Goal: Information Seeking & Learning: Compare options

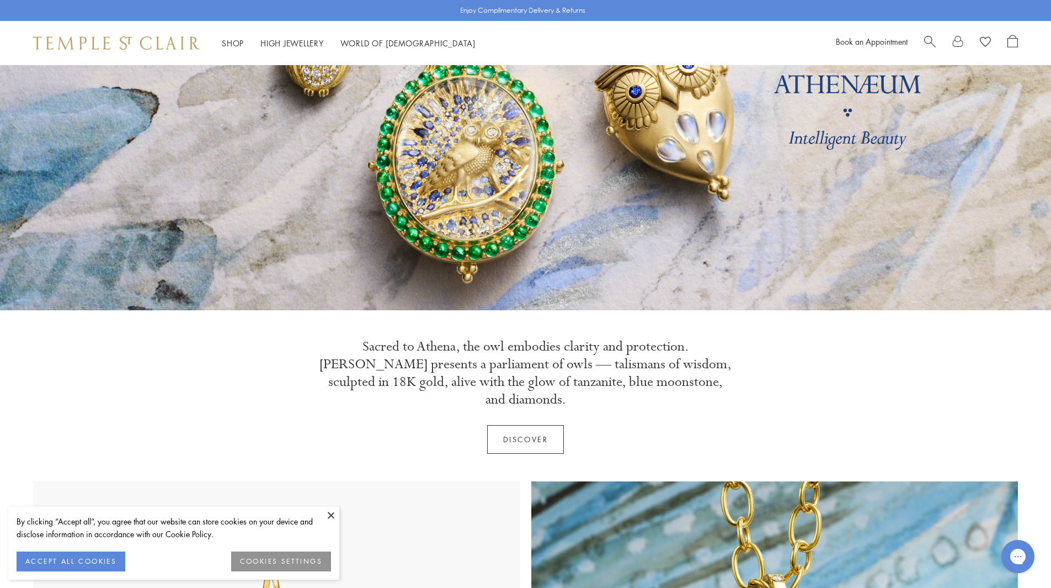
scroll to position [221, 0]
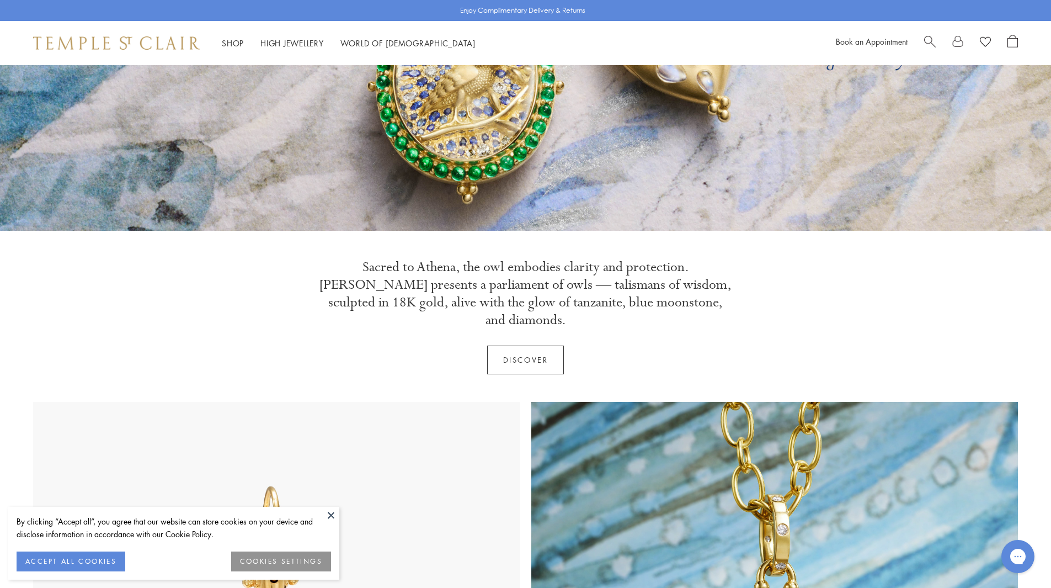
click at [329, 514] on button at bounding box center [331, 515] width 17 height 17
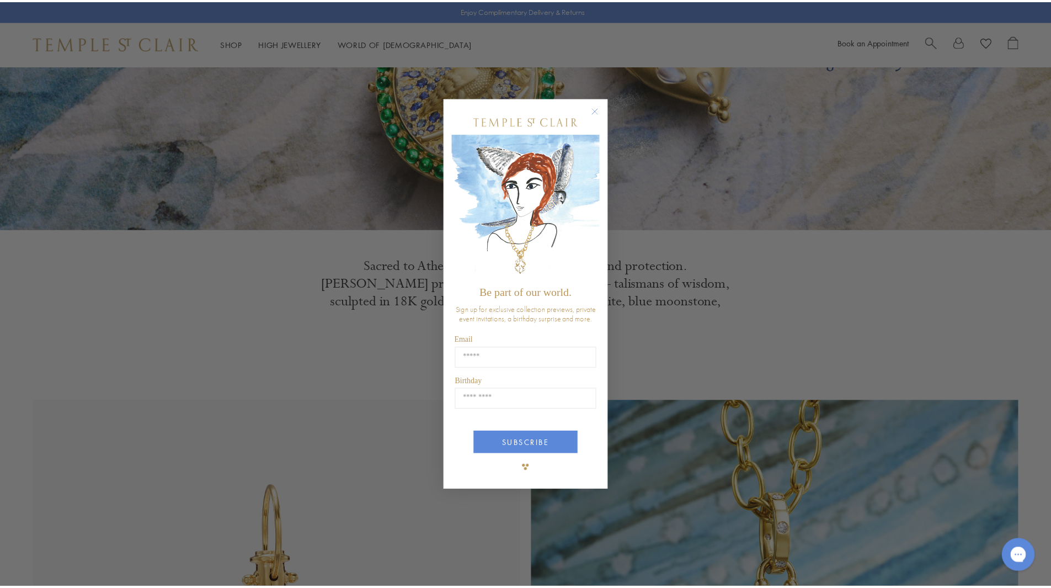
scroll to position [441, 0]
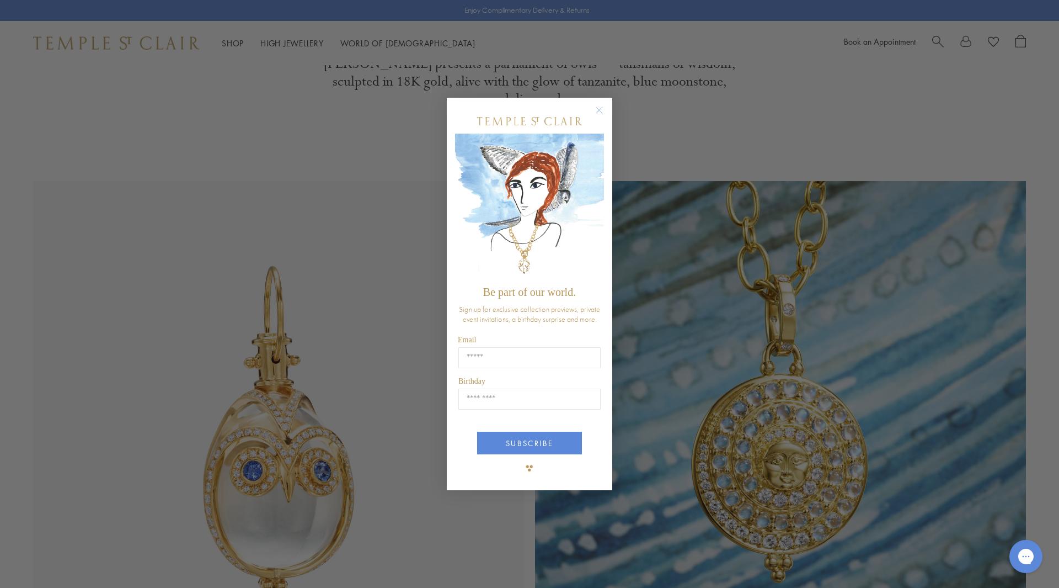
click at [600, 106] on circle "Close dialog" at bounding box center [599, 109] width 13 height 13
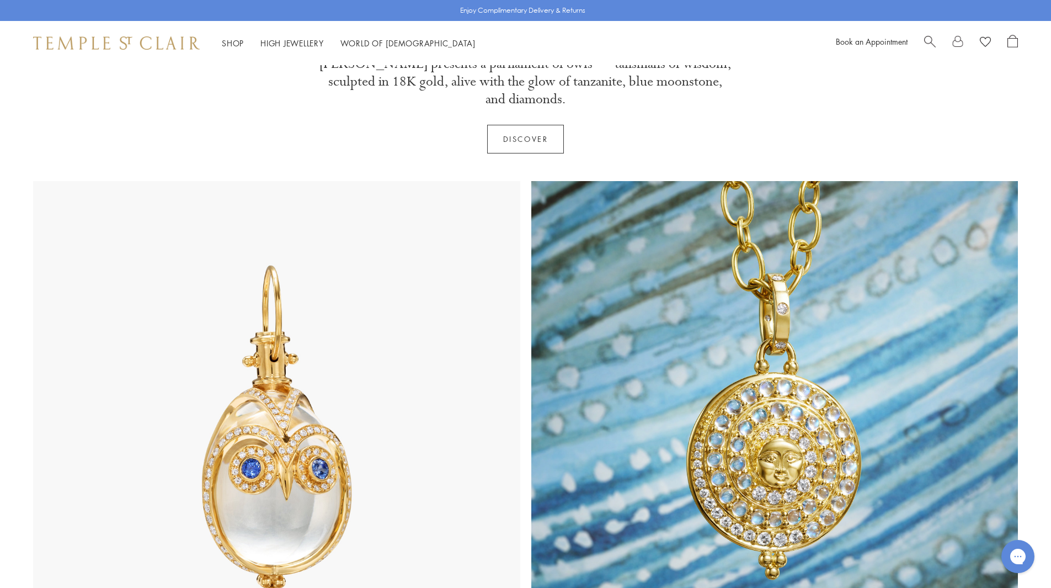
click at [290, 413] on img at bounding box center [276, 424] width 487 height 487
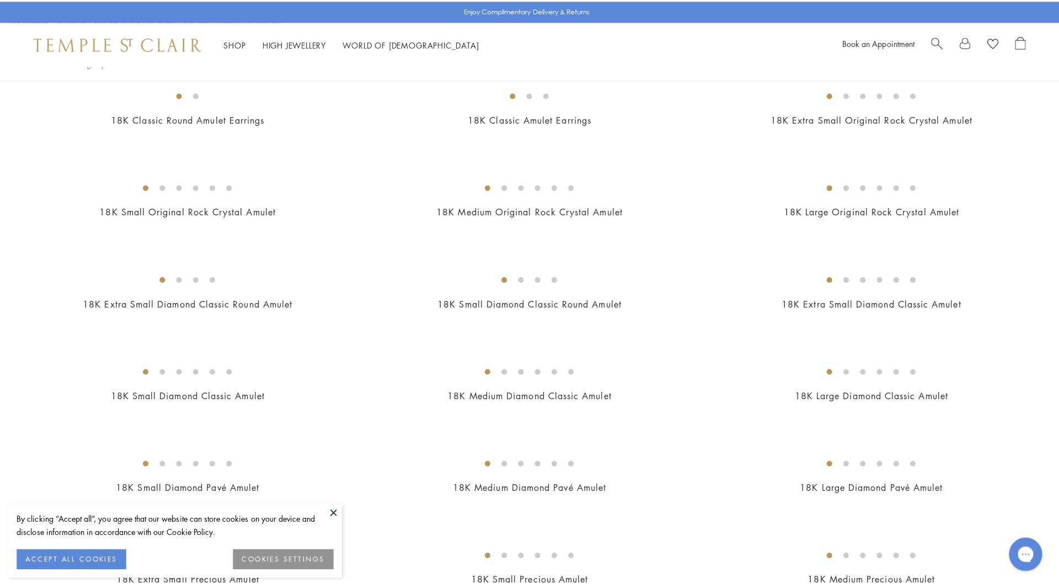
scroll to position [386, 0]
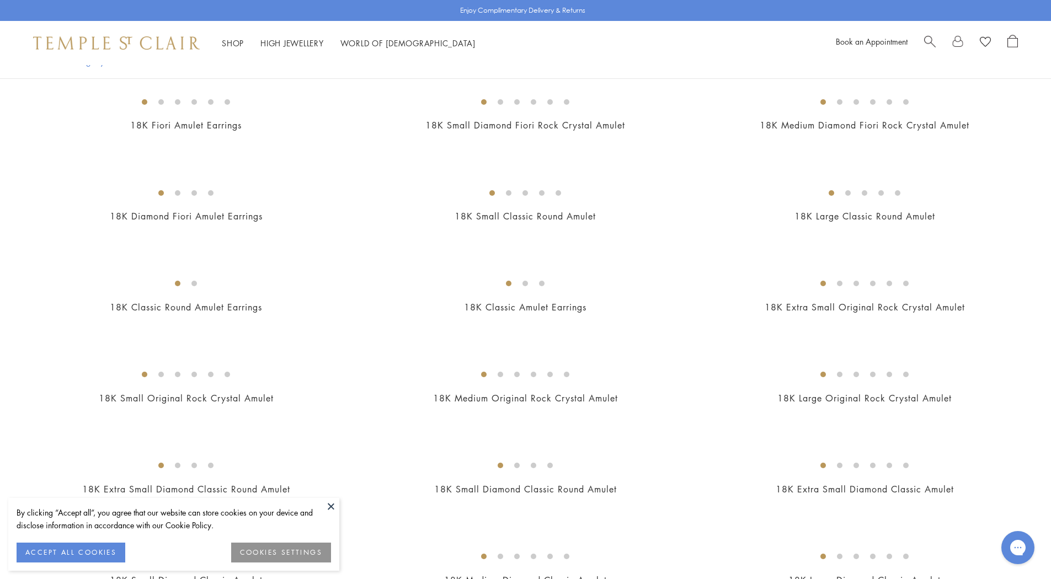
click at [926, 40] on span "Search" at bounding box center [930, 41] width 12 height 12
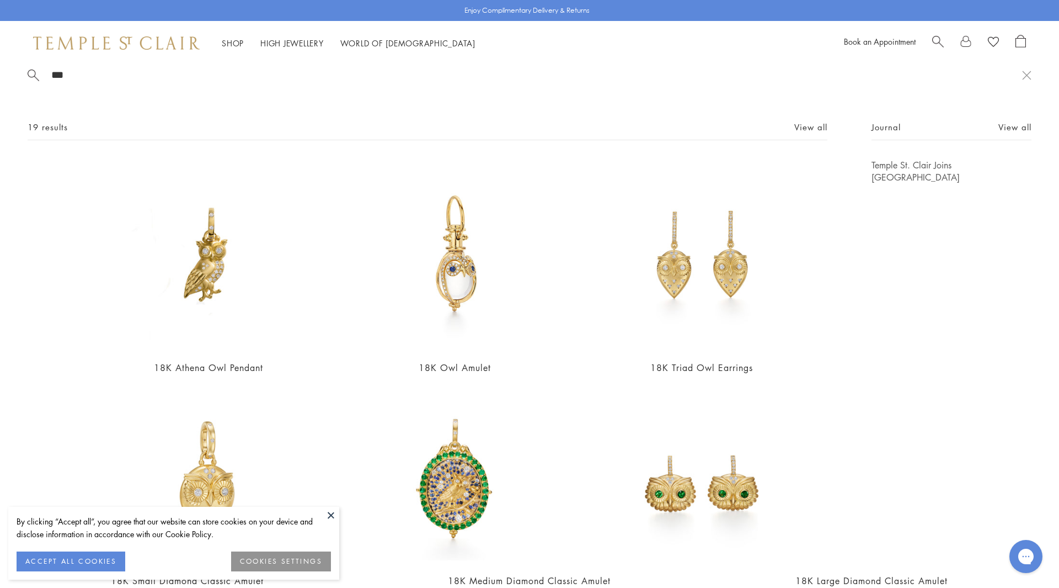
scroll to position [12, 0]
type input "***"
click at [455, 242] on img at bounding box center [454, 254] width 191 height 191
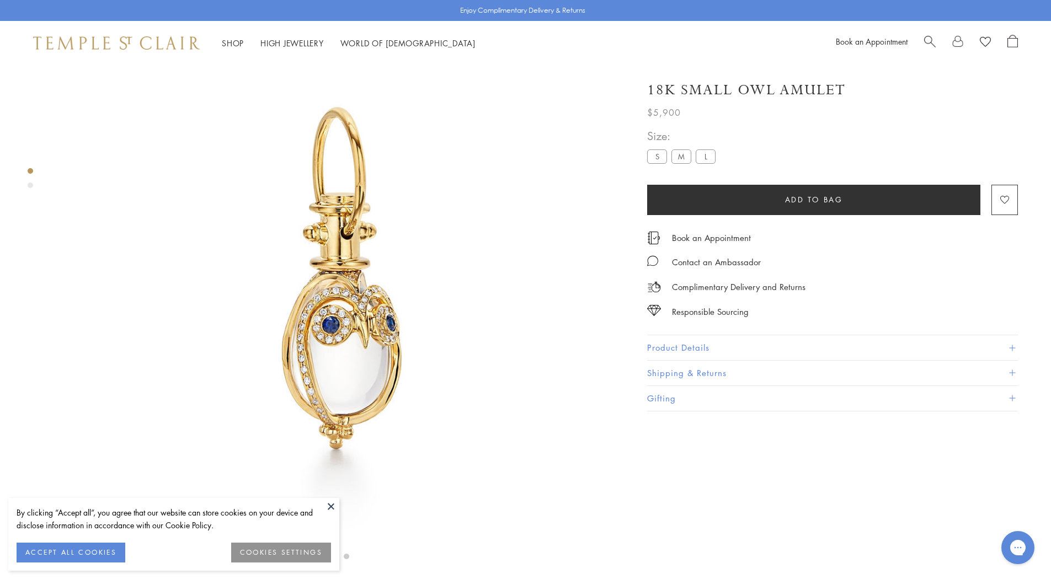
click at [786, 350] on button "Product Details" at bounding box center [832, 347] width 371 height 25
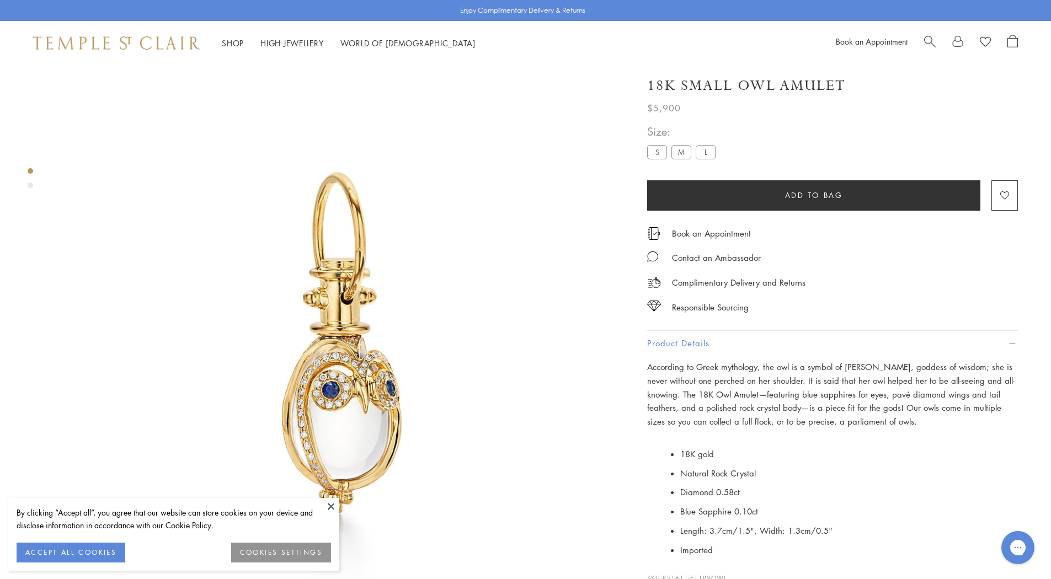
click at [926, 38] on span "Search" at bounding box center [930, 41] width 12 height 12
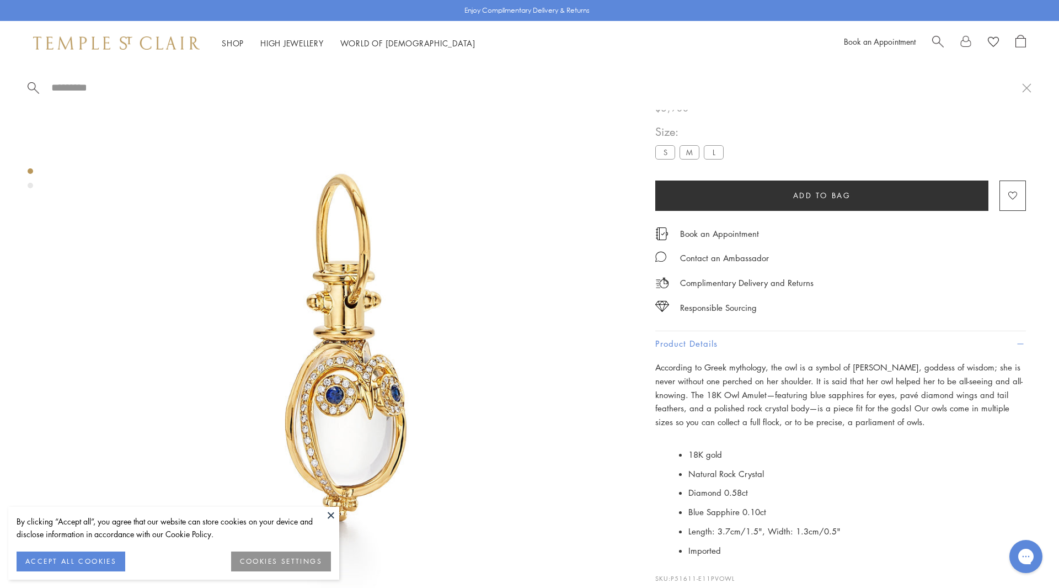
click at [59, 86] on input "search" at bounding box center [536, 87] width 972 height 13
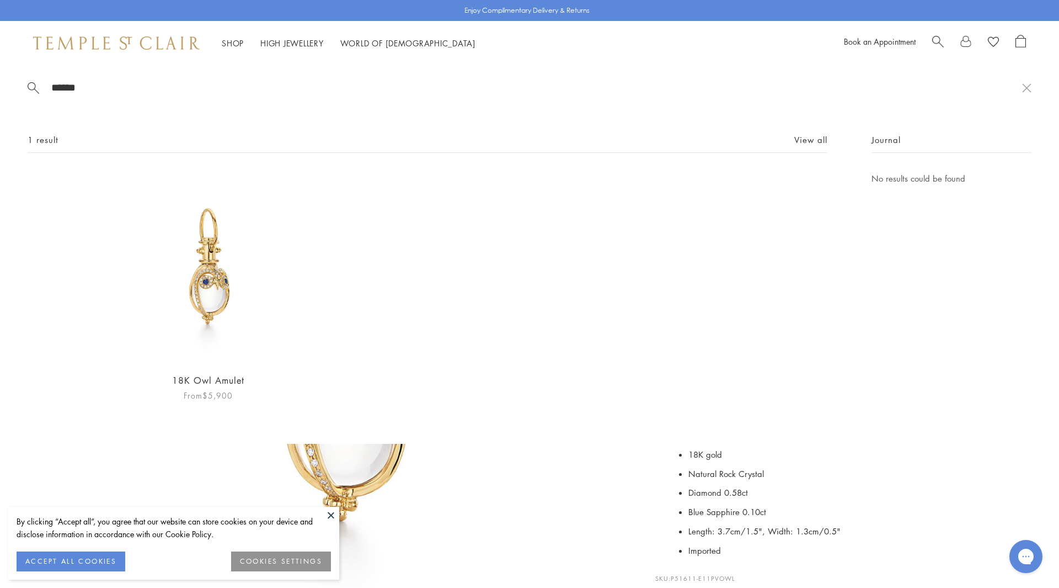
type input "******"
click at [203, 272] on img at bounding box center [208, 267] width 191 height 191
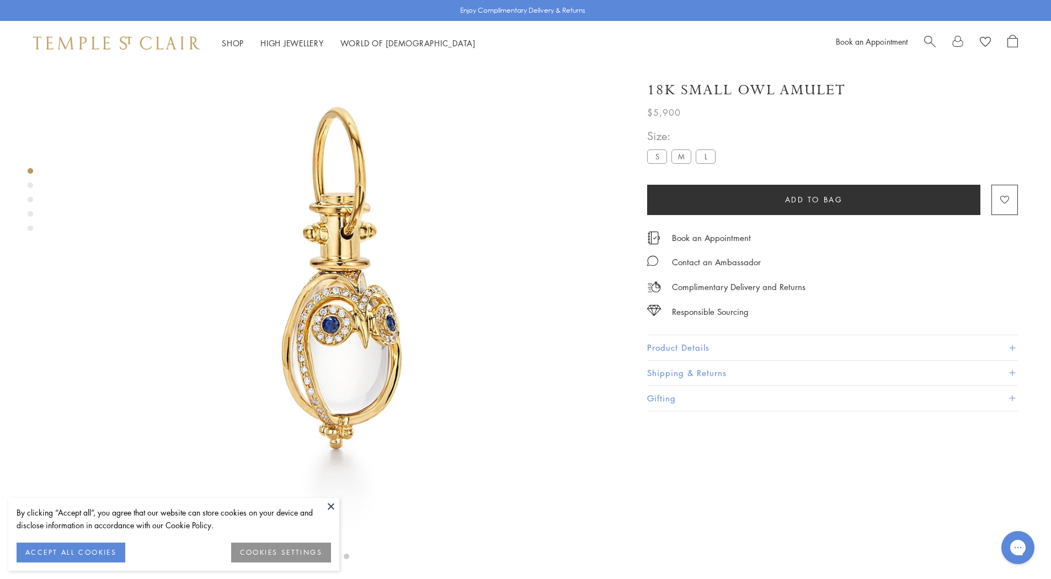
click at [928, 40] on span "Search" at bounding box center [930, 41] width 12 height 12
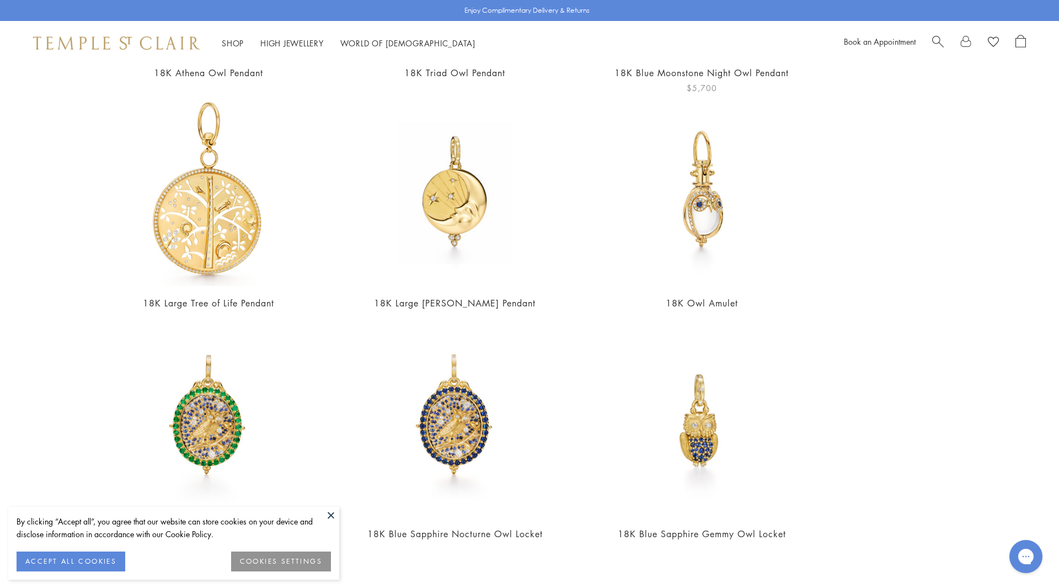
scroll to position [233, 0]
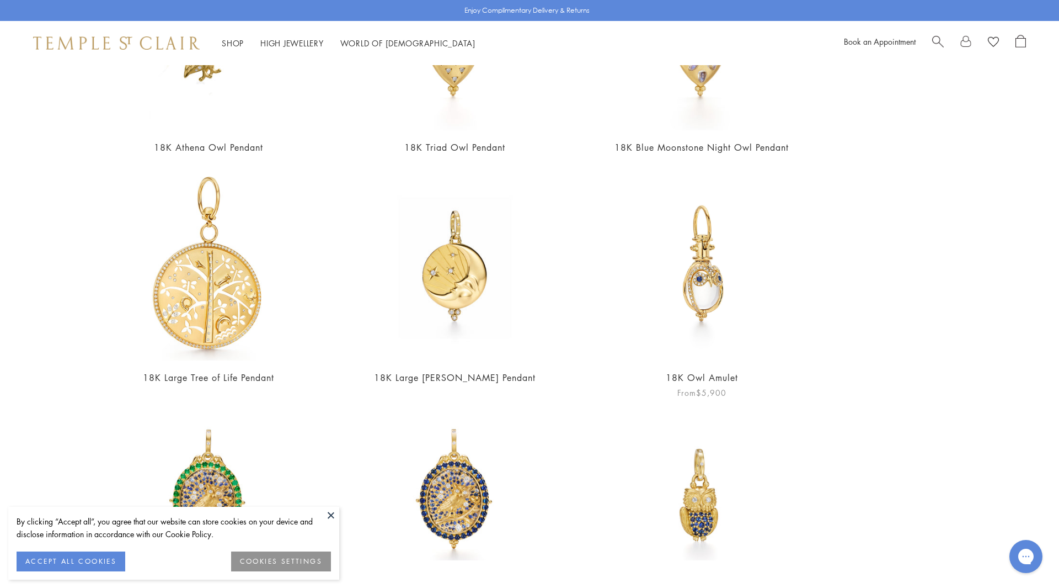
type input "**********"
click at [692, 284] on img at bounding box center [701, 264] width 191 height 191
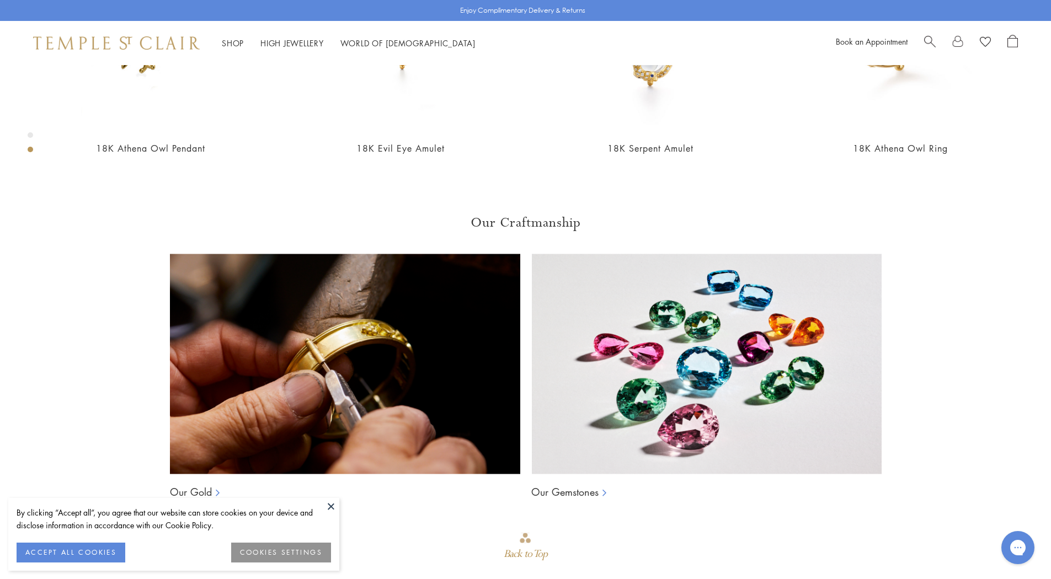
scroll to position [782, 0]
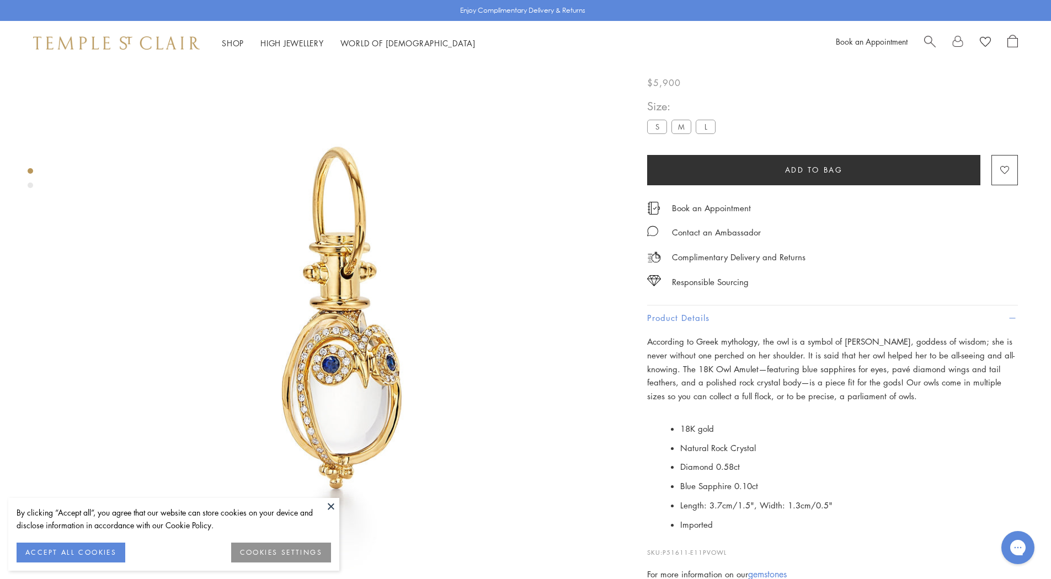
scroll to position [10, 0]
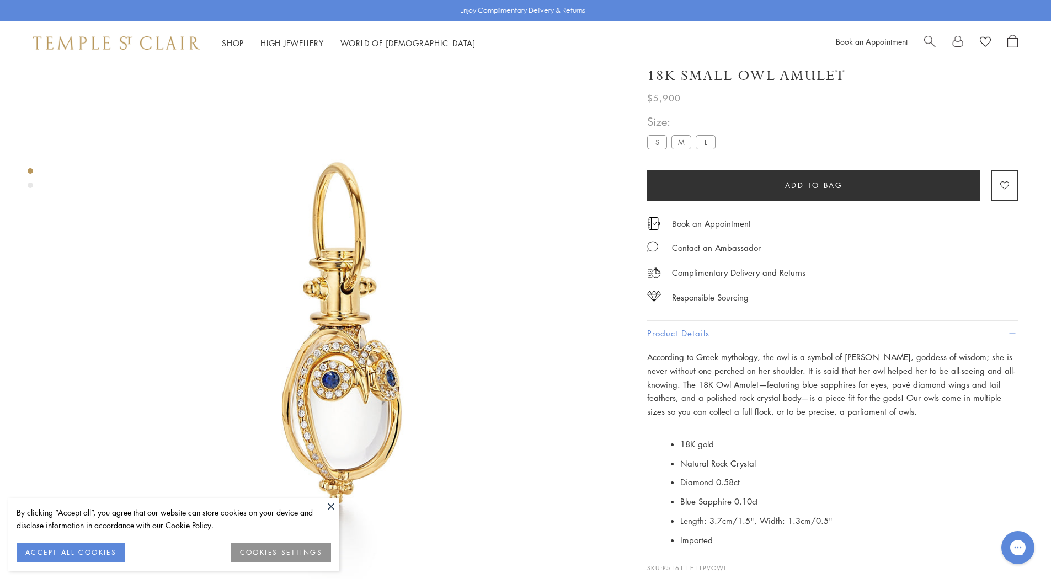
click at [710, 149] on label "L" at bounding box center [706, 142] width 20 height 14
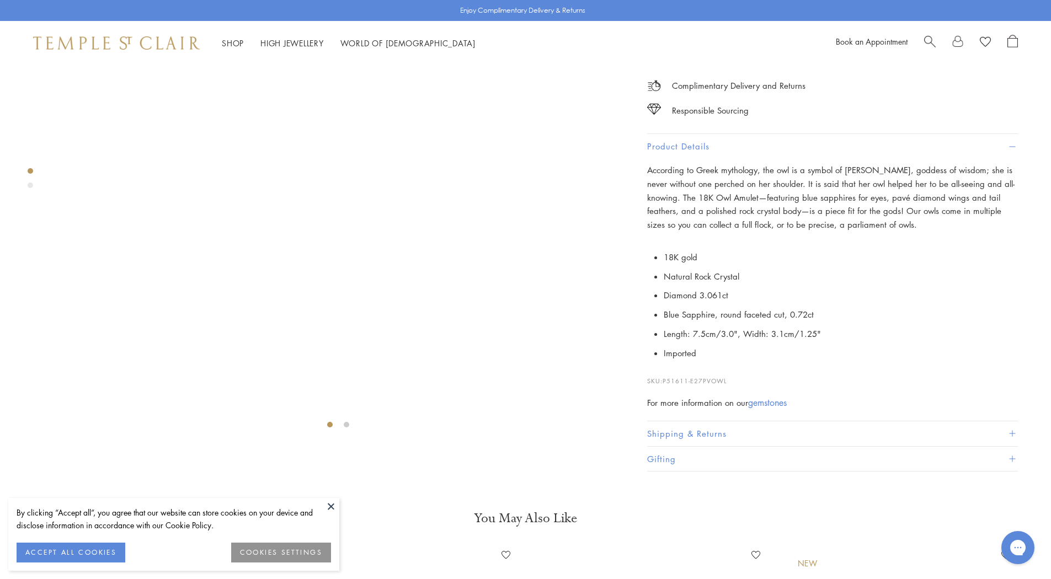
scroll to position [221, 0]
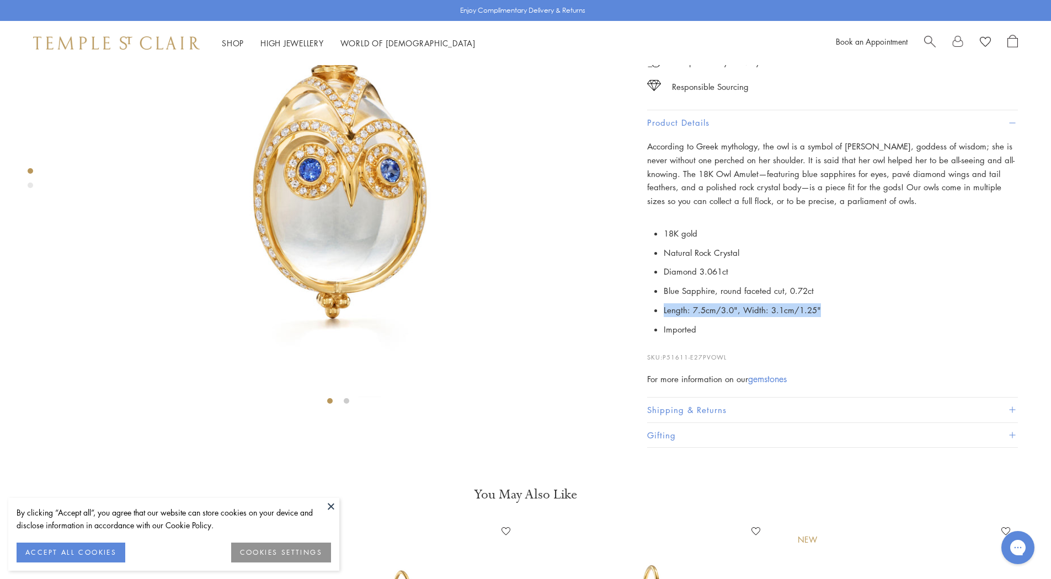
drag, startPoint x: 820, startPoint y: 449, endPoint x: 665, endPoint y: 450, distance: 155.0
click at [665, 320] on li "Length: 7.5cm/3.0", Width: 3.1cm/1.25"" at bounding box center [841, 310] width 354 height 19
copy li "Length: 7.5cm/3.0", Width: 3.1cm/1.25""
click at [726, 277] on span "Diamond 3.061ct" at bounding box center [696, 271] width 65 height 11
click at [767, 281] on li "Diamond 3.061ct" at bounding box center [841, 271] width 354 height 19
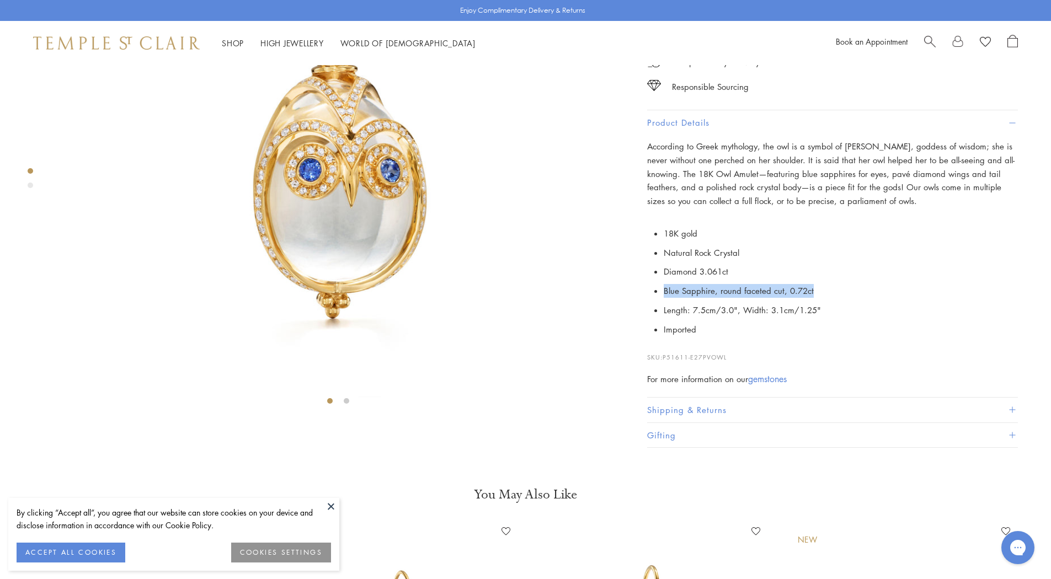
drag, startPoint x: 813, startPoint y: 430, endPoint x: 663, endPoint y: 433, distance: 150.1
click at [663, 342] on p "18K gold Natural Rock Crystal Diamond 3.061ct Blue Sapphire, round faceted cut,…" at bounding box center [832, 281] width 371 height 121
copy li "Blue Sapphire, round faceted cut, 0.72ct"
drag, startPoint x: 732, startPoint y: 411, endPoint x: 659, endPoint y: 411, distance: 72.3
click at [659, 342] on p "18K gold Natural Rock Crystal Diamond 3.061ct Blue Sapphire, round faceted cut,…" at bounding box center [832, 281] width 371 height 121
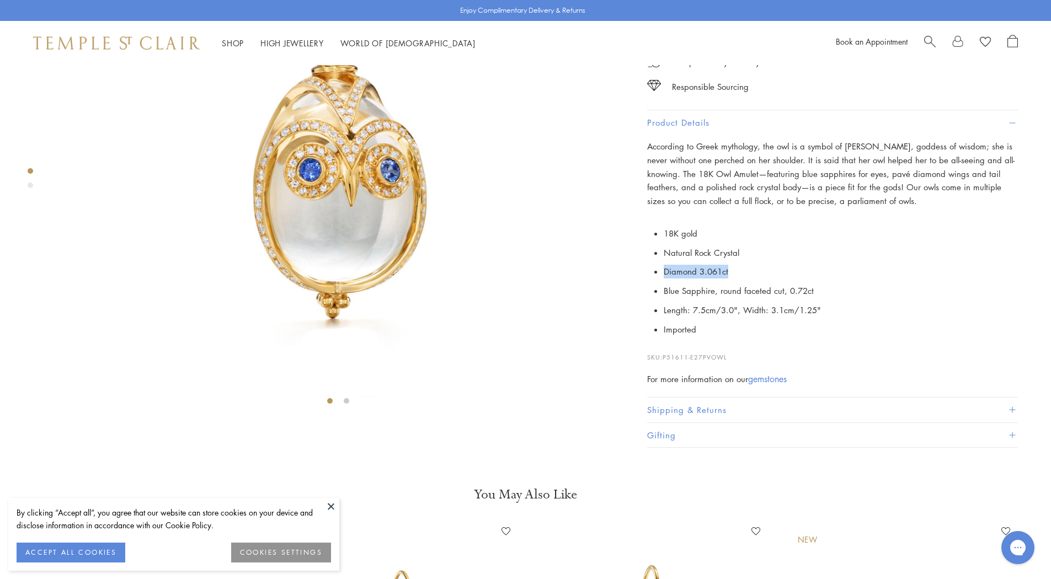
copy span "Diamond 3.061ct"
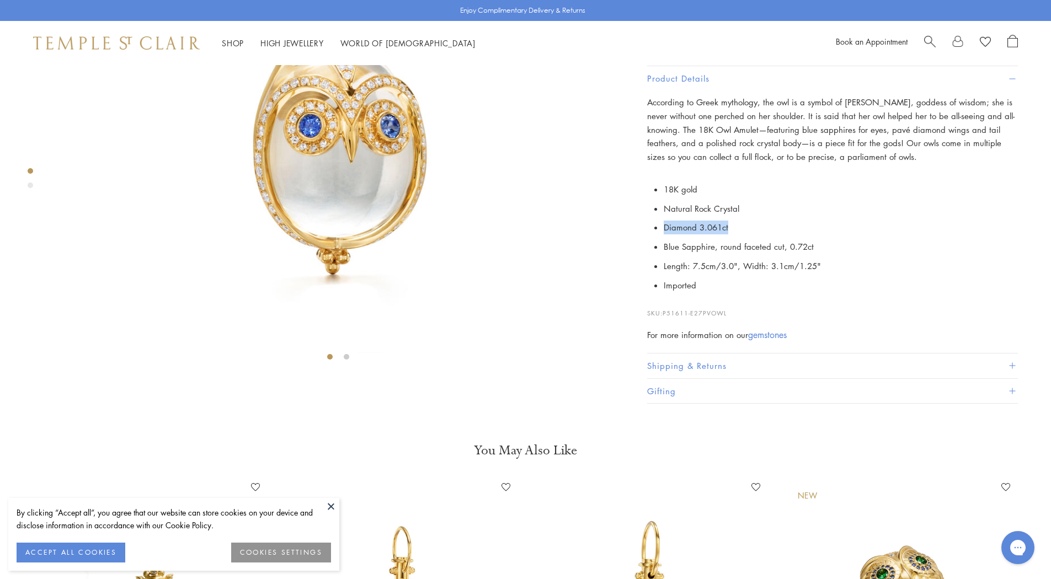
scroll to position [276, 0]
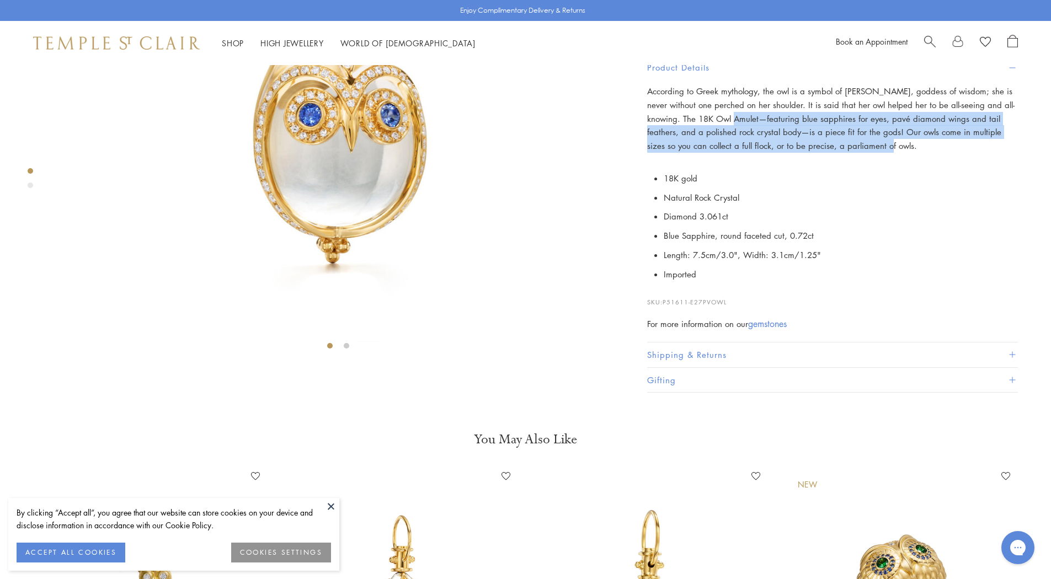
drag, startPoint x: 728, startPoint y: 311, endPoint x: 863, endPoint y: 339, distance: 138.2
click at [863, 153] on p "According to Greek mythology, the owl is a symbol of Athena, goddess of wisdom;…" at bounding box center [832, 118] width 371 height 68
copy p "featuring blue sapphires for eyes, pavé diamond wings and tail feathers, and a …"
click at [529, 152] on img at bounding box center [338, 72] width 566 height 566
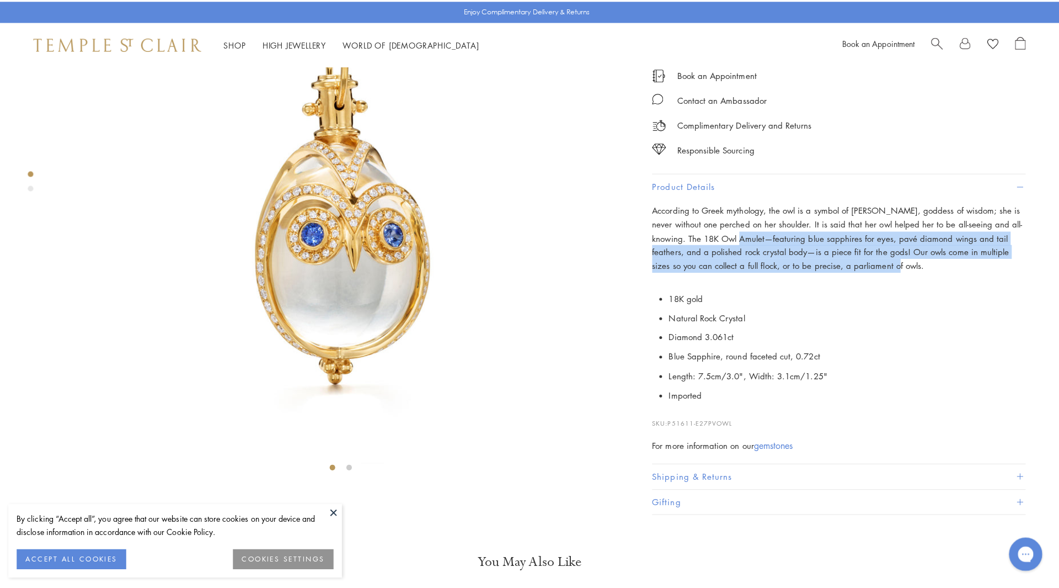
scroll to position [0, 0]
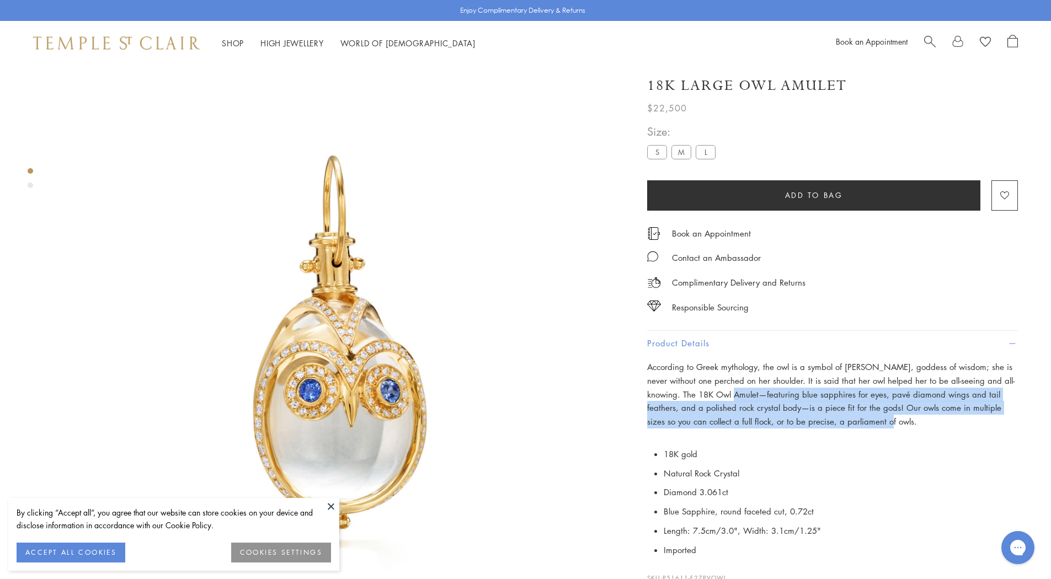
click at [929, 40] on span "Search" at bounding box center [930, 41] width 12 height 12
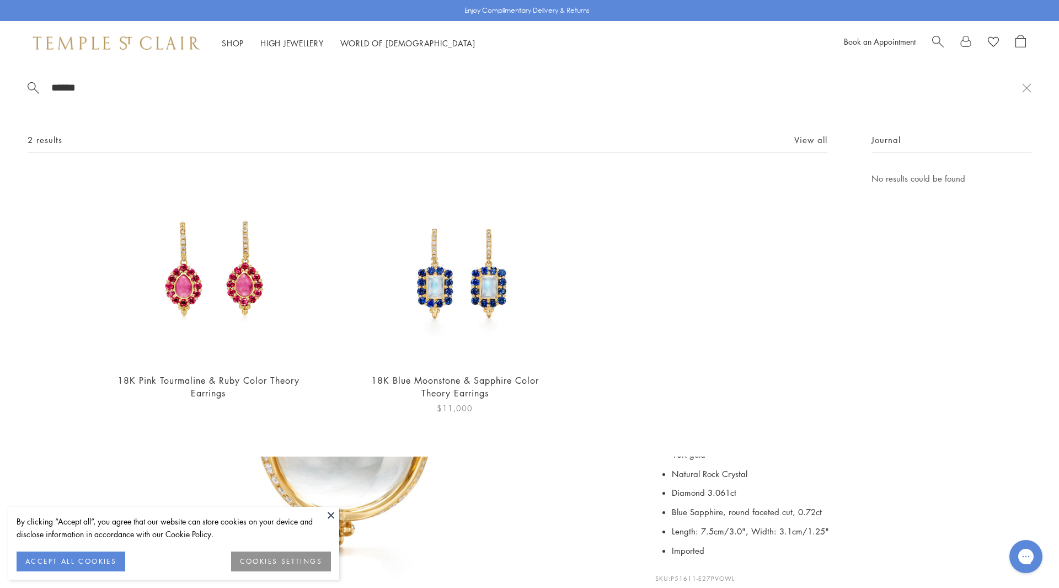
type input "******"
click at [414, 267] on img at bounding box center [454, 267] width 191 height 191
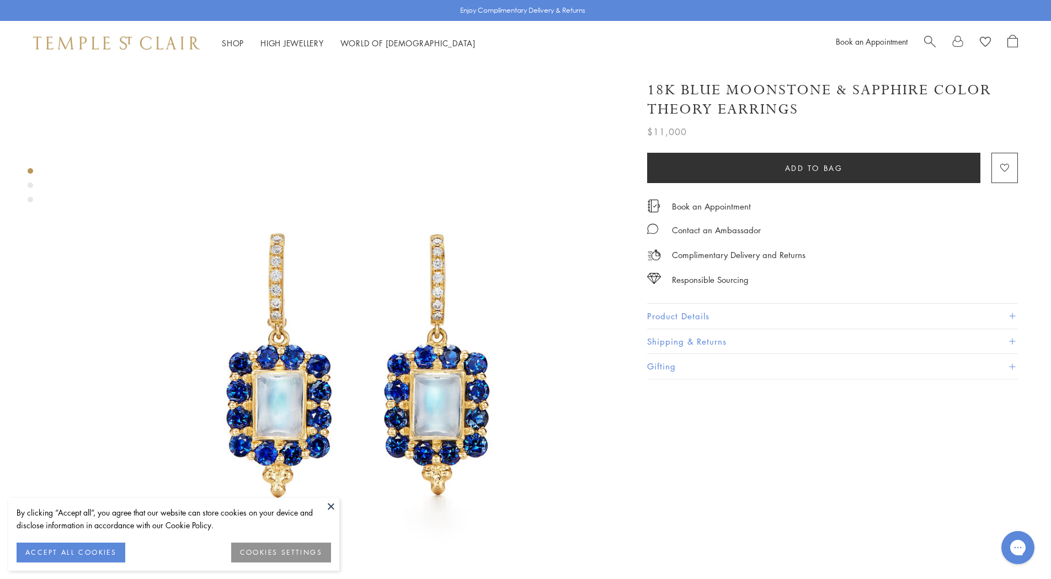
click at [688, 316] on button "Product Details" at bounding box center [832, 316] width 371 height 25
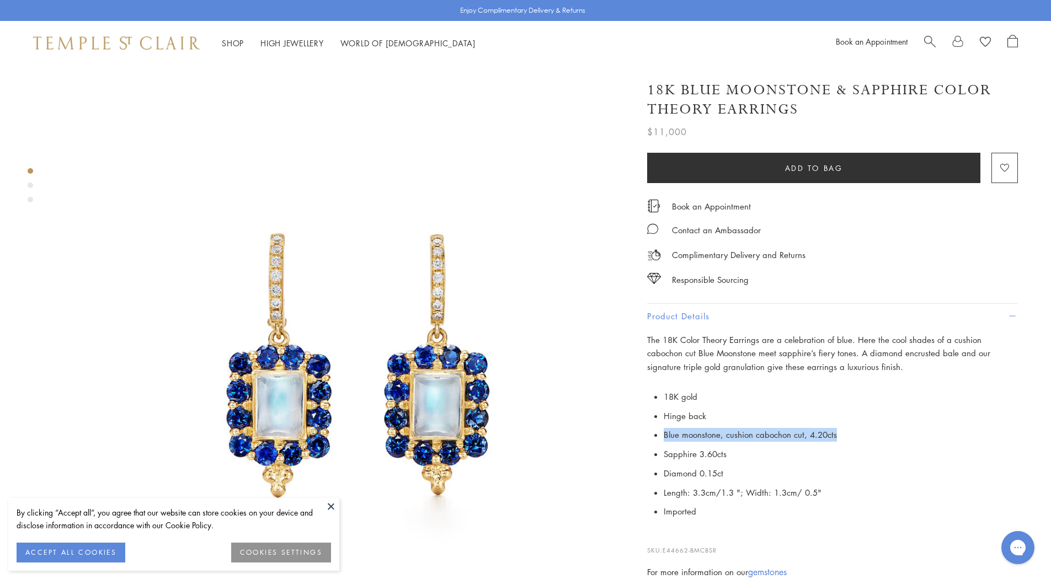
drag, startPoint x: 846, startPoint y: 431, endPoint x: 663, endPoint y: 435, distance: 183.8
click at [663, 435] on p "18K gold Hinge back Blue moonstone, cushion cabochon cut, 4.20cts Sapphire 3.60…" at bounding box center [832, 454] width 371 height 134
copy li "Blue moonstone, cushion cabochon cut, 4.20cts"
drag, startPoint x: 727, startPoint y: 451, endPoint x: 662, endPoint y: 455, distance: 65.7
click at [662, 455] on p "18K gold Hinge back Blue moonstone, cushion cabochon cut, 4.20cts Sapphire 3.60…" at bounding box center [832, 454] width 371 height 134
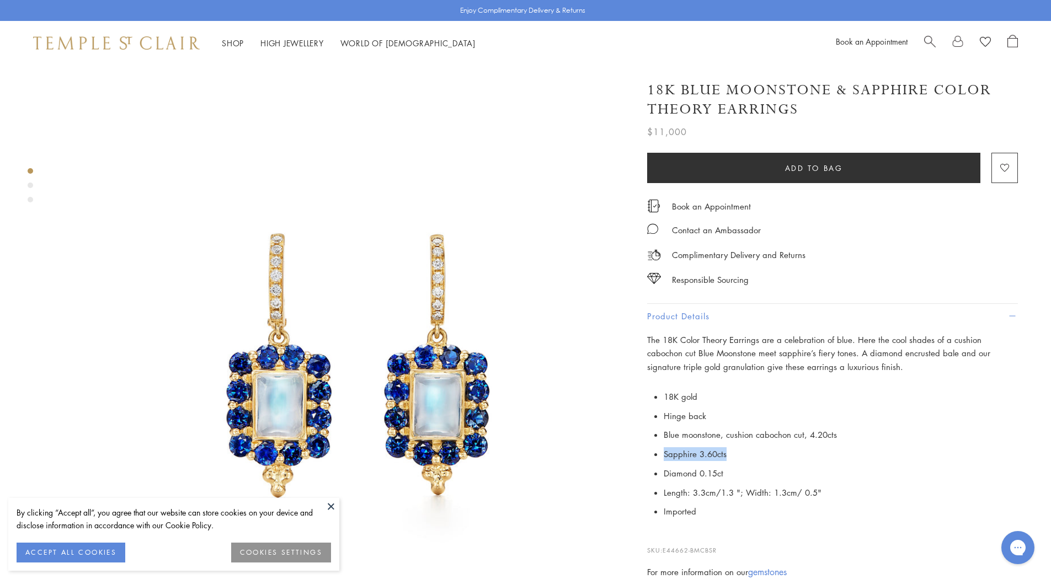
copy li "Sapphire 3.60cts"
drag, startPoint x: 732, startPoint y: 468, endPoint x: 663, endPoint y: 470, distance: 69.5
click at [663, 470] on p "18K gold Hinge back Blue moonstone, cushion cabochon cut, 4.20cts Sapphire 3.60…" at bounding box center [832, 454] width 371 height 134
copy li "Diamond 0.15ct"
click at [930, 40] on span "Search" at bounding box center [930, 41] width 12 height 12
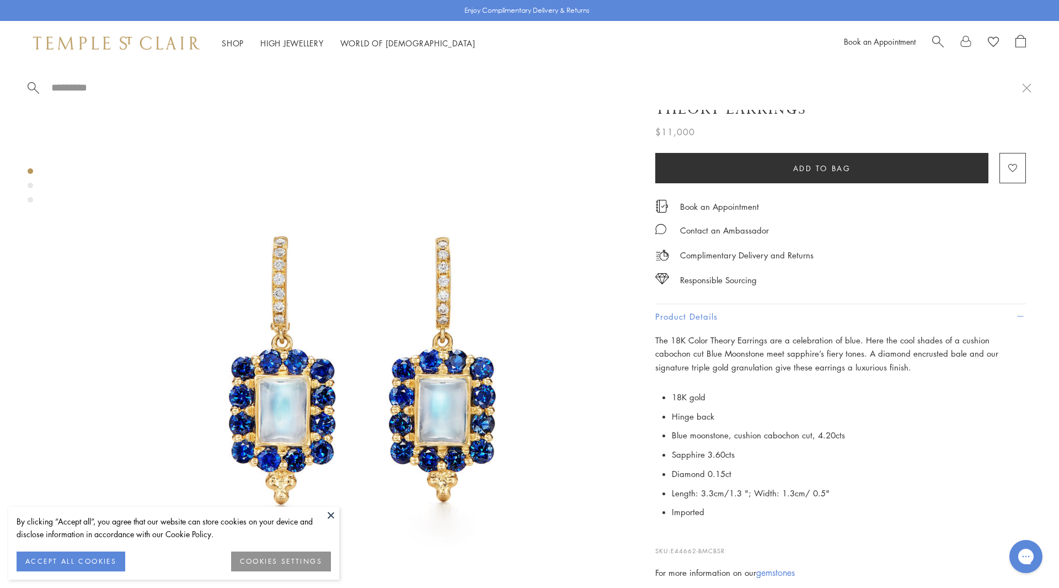
click at [56, 83] on input "search" at bounding box center [536, 87] width 972 height 13
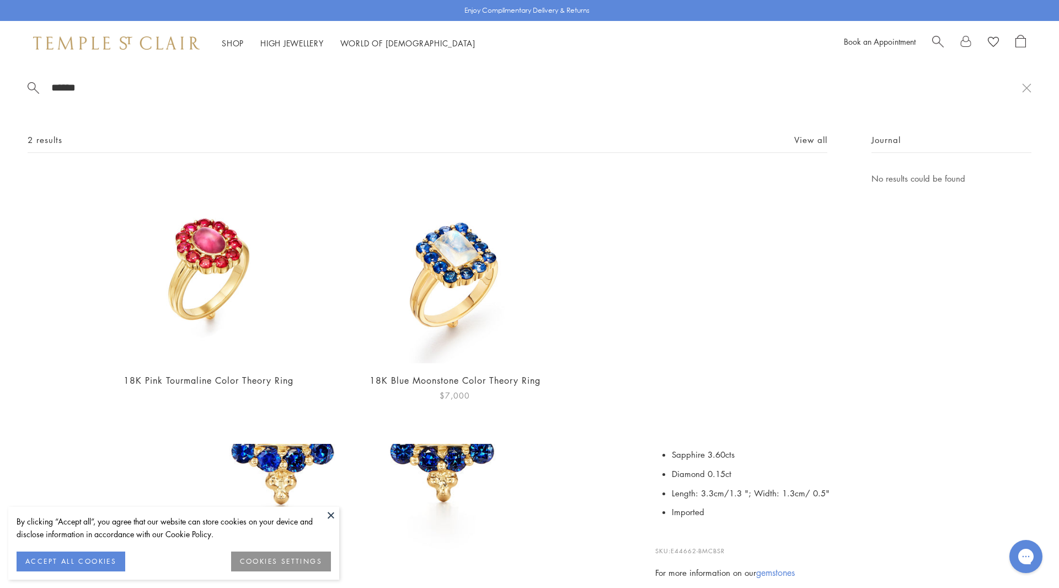
type input "******"
click at [450, 258] on img at bounding box center [454, 267] width 191 height 191
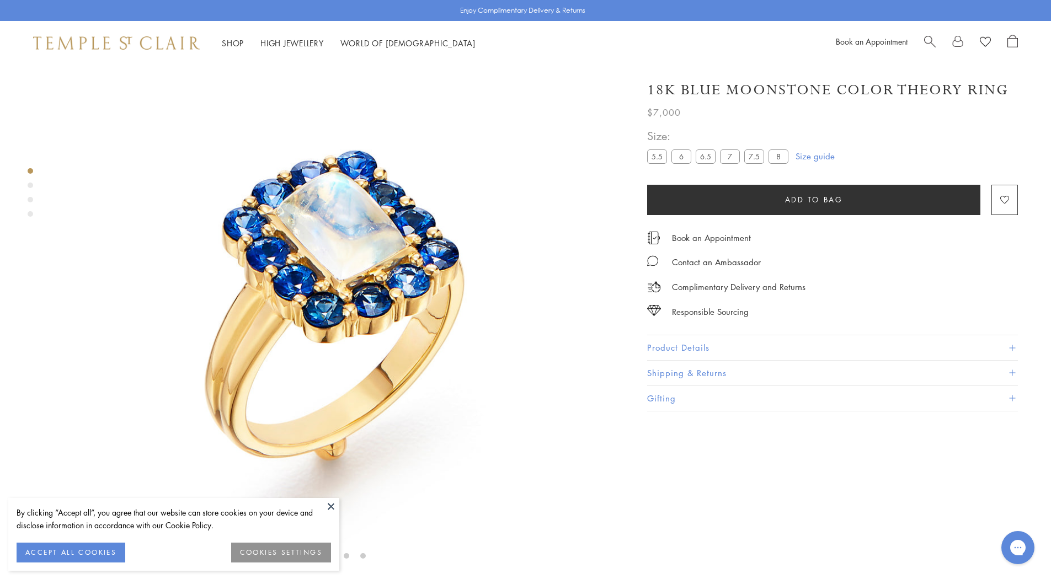
click at [682, 348] on button "Product Details" at bounding box center [832, 347] width 371 height 25
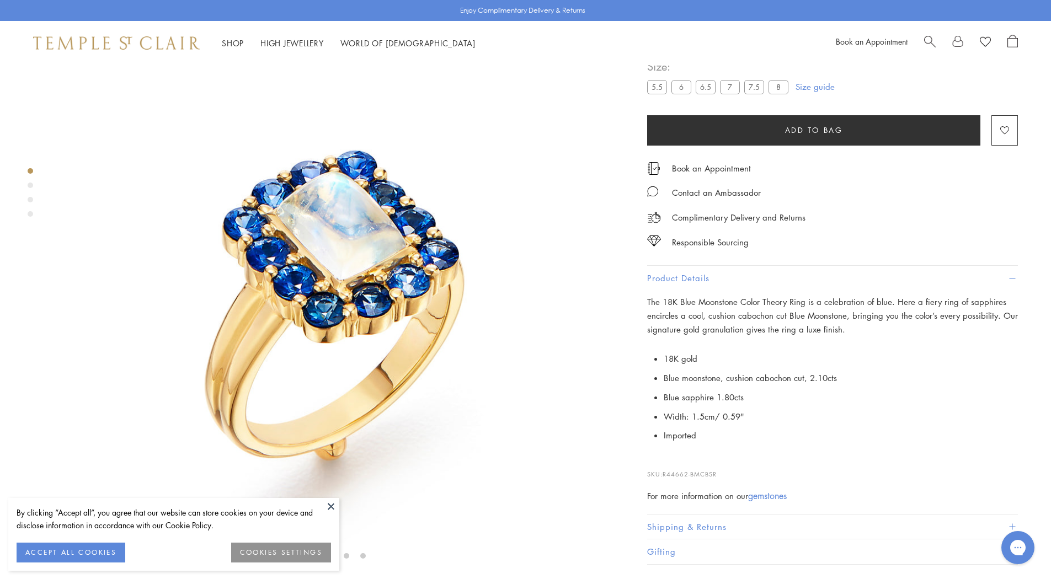
click at [747, 427] on li "Width: 1.5cm/ 0.59"" at bounding box center [841, 416] width 354 height 19
click at [745, 407] on li "Blue sapphire 1.80cts" at bounding box center [841, 397] width 354 height 19
drag, startPoint x: 745, startPoint y: 466, endPoint x: 662, endPoint y: 460, distance: 84.0
click at [662, 445] on p "18K gold Blue moonstone, cushion cabochon cut, 2.10cts Blue sapphire 1.80cts Wi…" at bounding box center [832, 397] width 371 height 96
copy span "Blue sapphire 1.80cts"
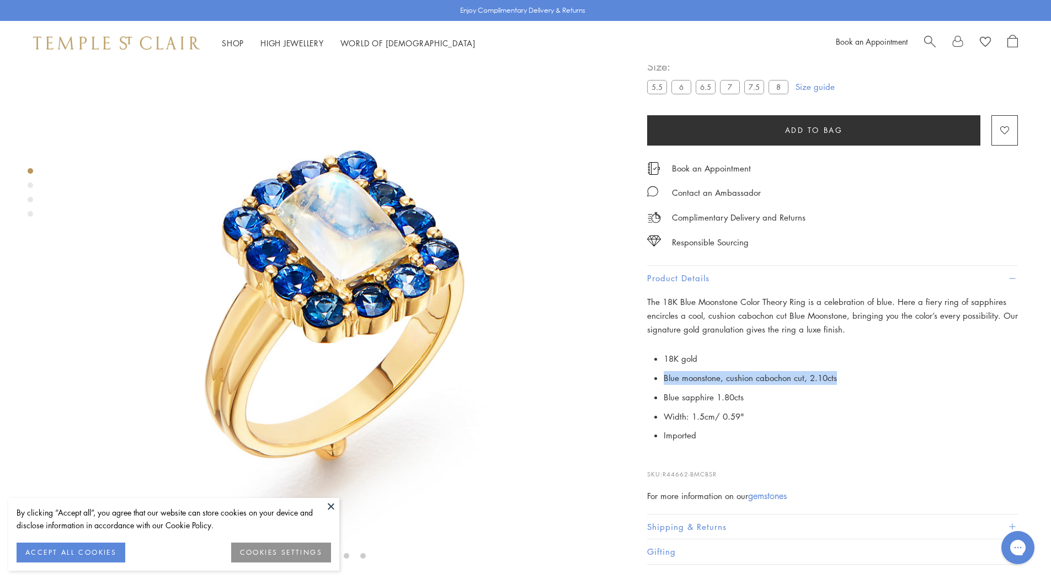
drag, startPoint x: 840, startPoint y: 442, endPoint x: 662, endPoint y: 444, distance: 178.8
click at [662, 444] on p "18K gold Blue moonstone, cushion cabochon cut, 2.10cts Blue sapphire 1.80cts Wi…" at bounding box center [832, 397] width 371 height 96
copy span "Blue moonstone, cushion cabochon cut, 2.10cts"
click at [751, 407] on li "Blue sapphire 1.80cts" at bounding box center [841, 397] width 354 height 19
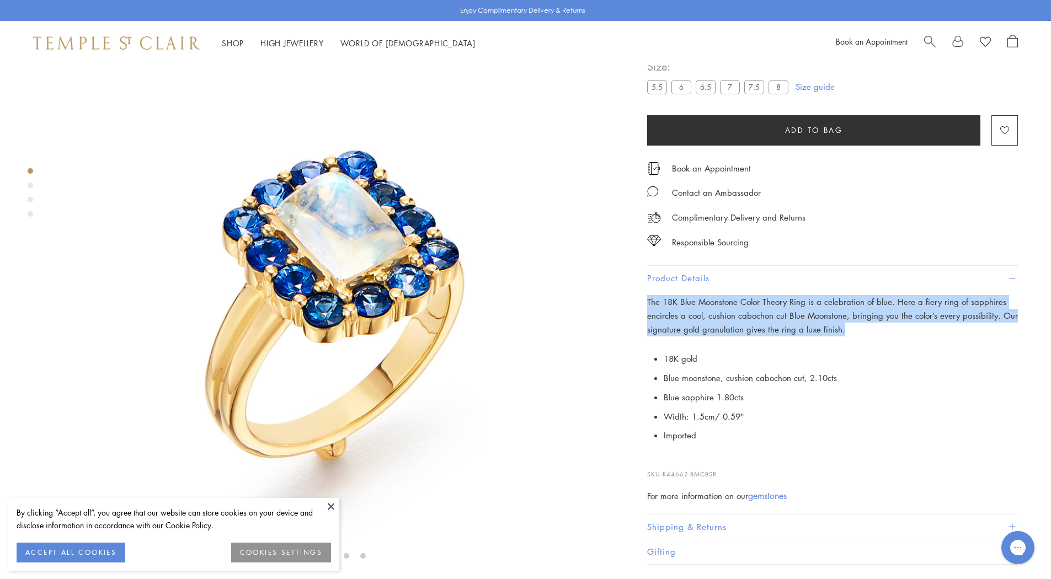
drag, startPoint x: 848, startPoint y: 396, endPoint x: 637, endPoint y: 366, distance: 212.3
click at [636, 367] on div "18K Blue Moonstone Color Theory Ring $7,000 The 18K Blue Moonstone Color Theory…" at bounding box center [825, 282] width 386 height 565
copy span "The 18K Blue Moonstone Color Theory Ring is a celebration of blue. Here a fiery…"
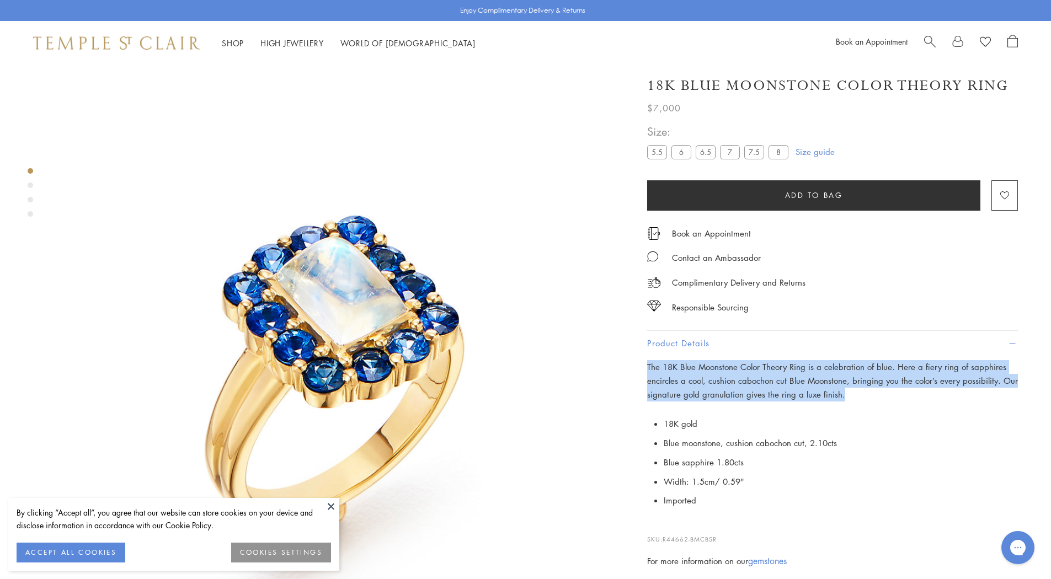
drag, startPoint x: 929, startPoint y: 40, endPoint x: 918, endPoint y: 40, distance: 11.6
click at [929, 40] on span "Search" at bounding box center [930, 41] width 12 height 12
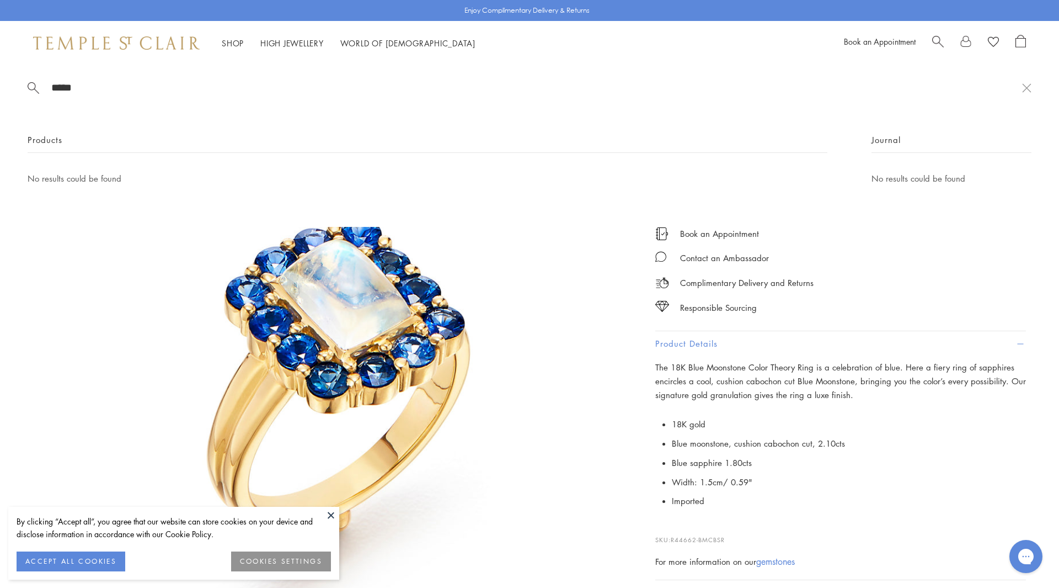
click at [79, 89] on input "*****" at bounding box center [536, 87] width 972 height 13
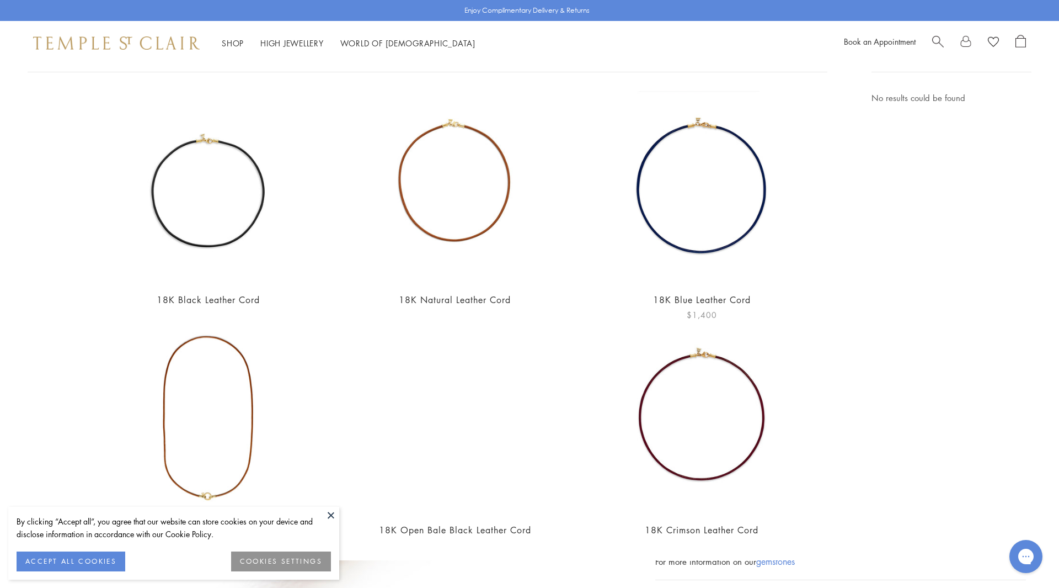
scroll to position [109, 0]
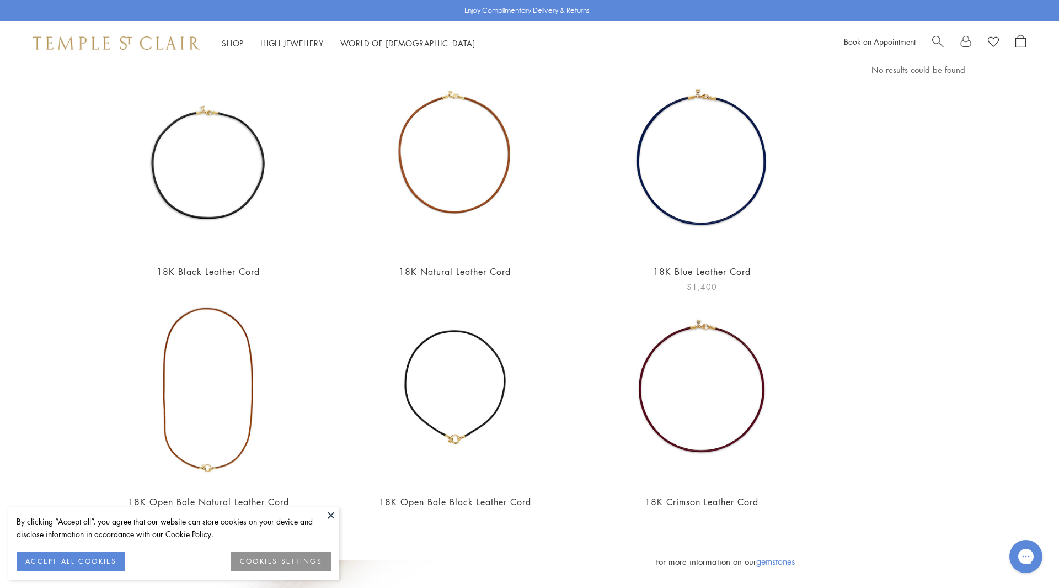
type input "******"
click at [694, 142] on img at bounding box center [701, 158] width 191 height 191
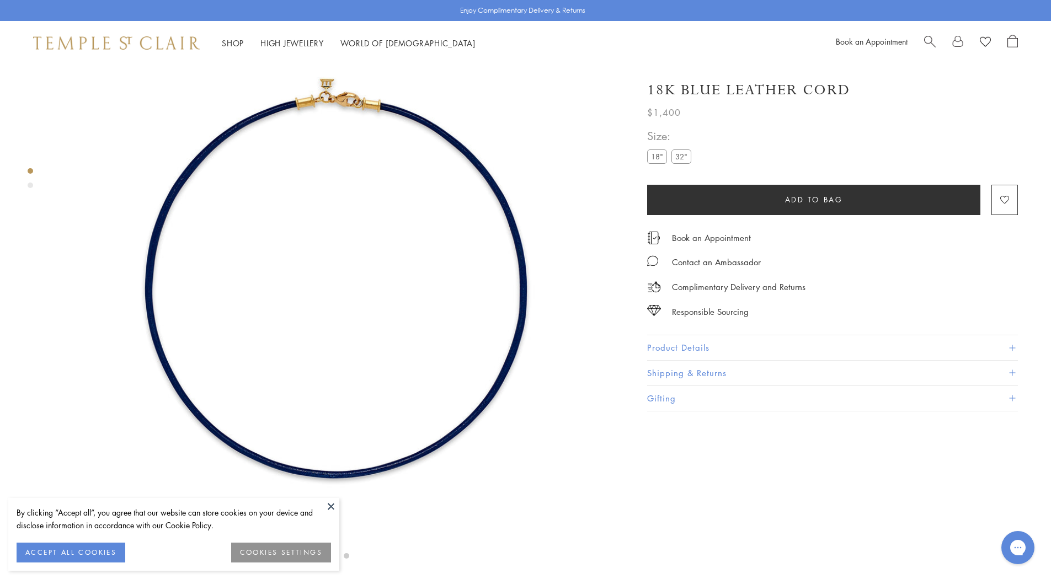
click at [678, 154] on label "32"" at bounding box center [681, 157] width 20 height 14
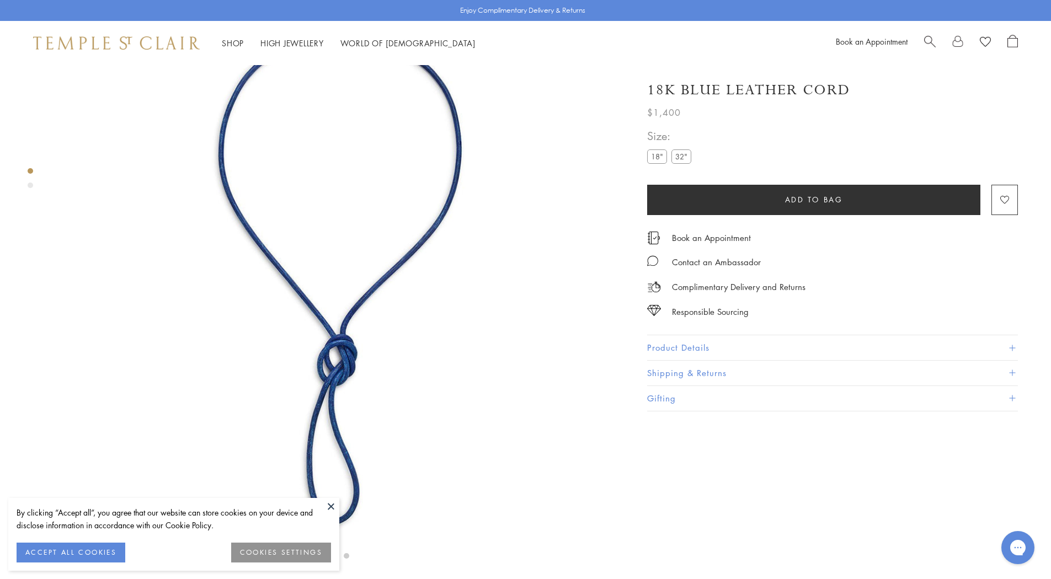
click at [683, 349] on button "Product Details" at bounding box center [832, 347] width 371 height 25
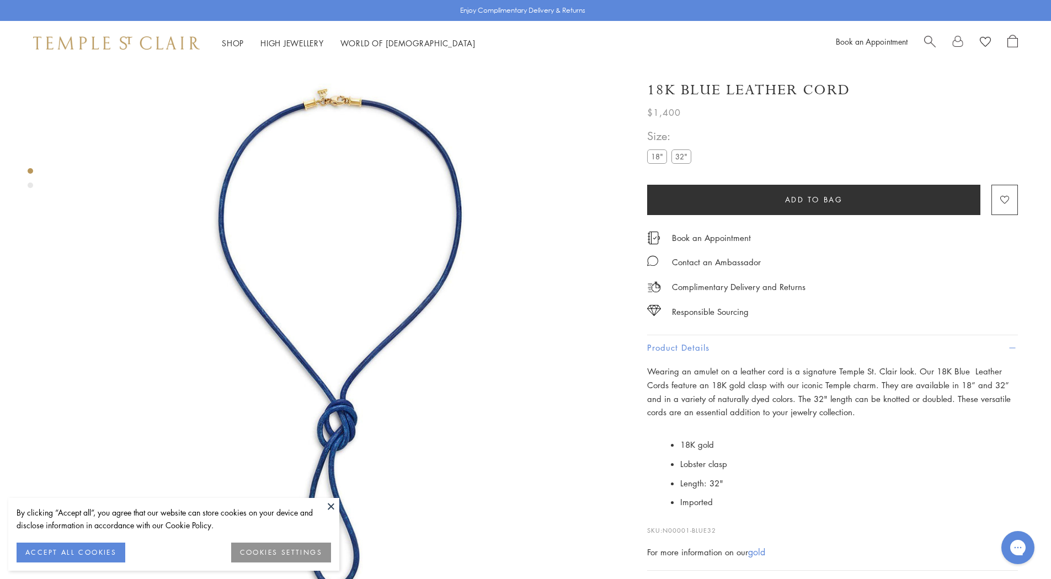
click at [680, 157] on label "32"" at bounding box center [681, 157] width 20 height 14
click at [931, 41] on span "Search" at bounding box center [930, 41] width 12 height 12
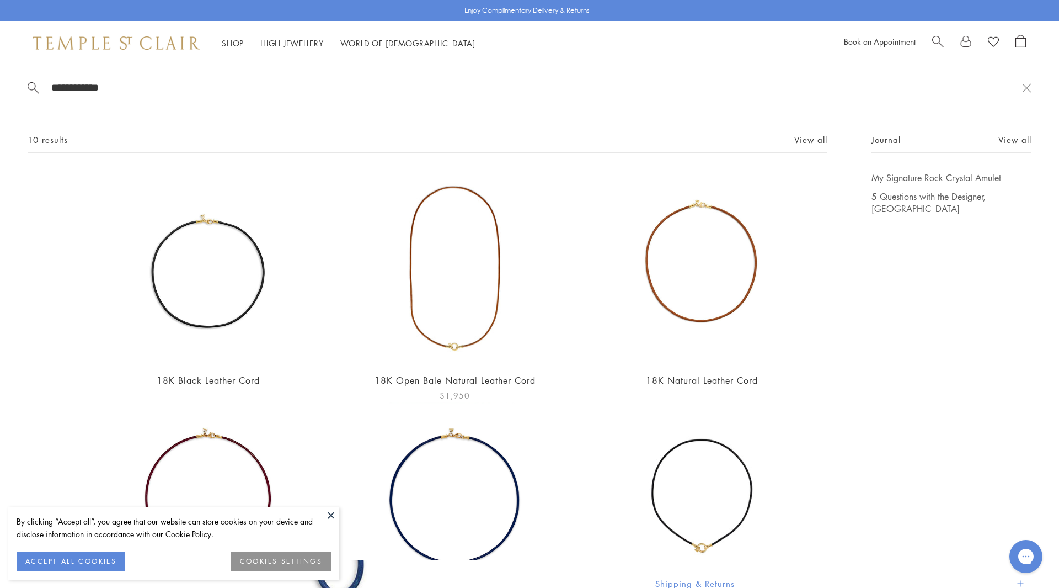
type input "**********"
click at [440, 374] on link "18K Open Bale Natural Leather Cord" at bounding box center [455, 380] width 161 height 12
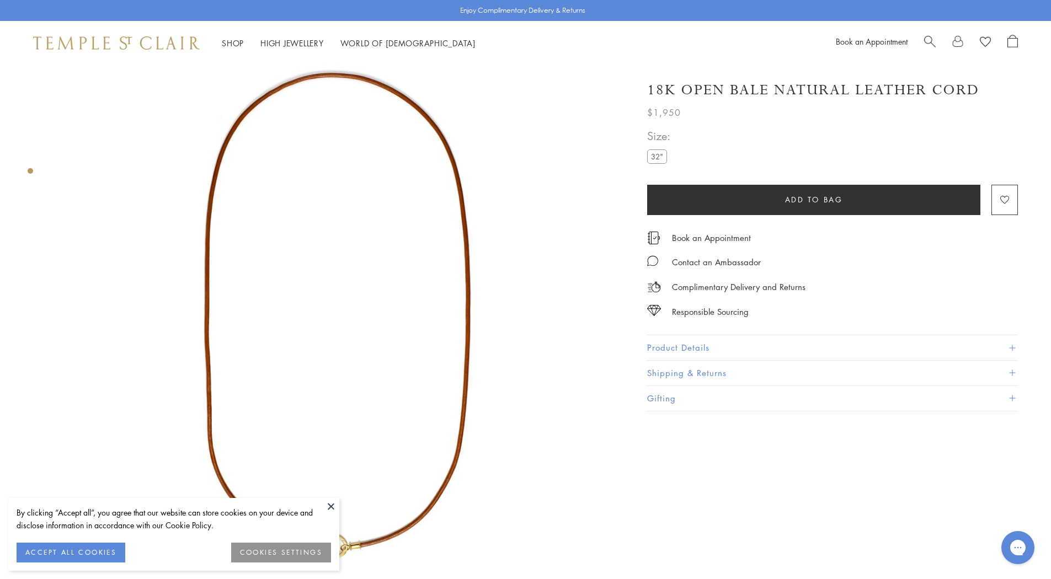
scroll to position [166, 0]
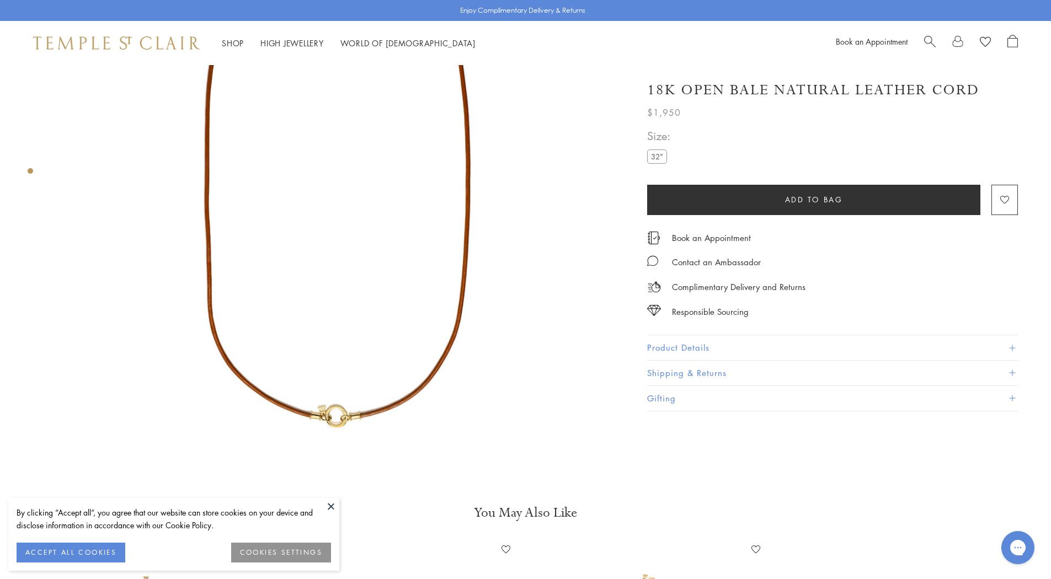
click at [685, 348] on button "Product Details" at bounding box center [832, 347] width 371 height 25
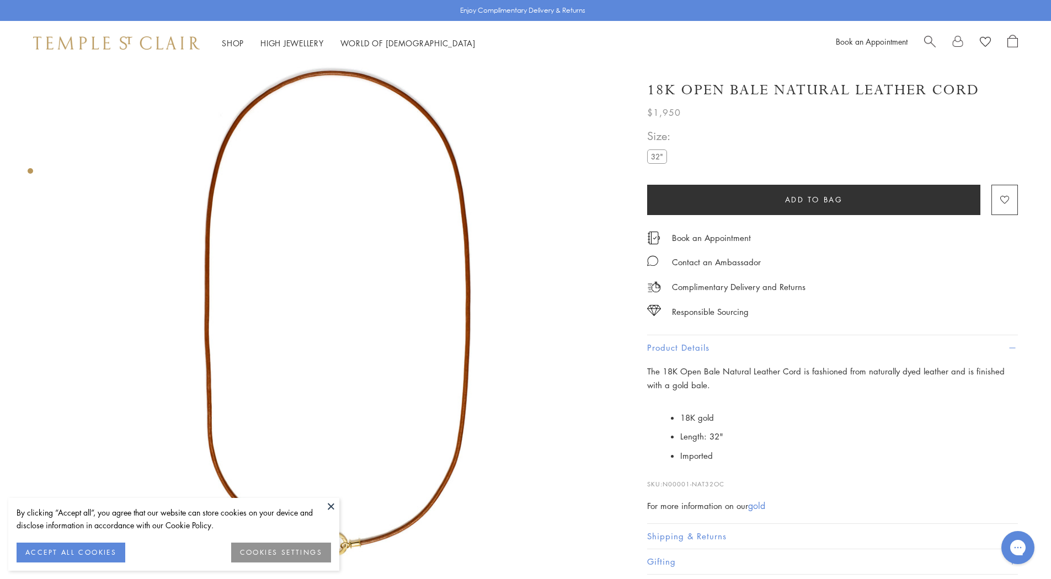
scroll to position [0, 0]
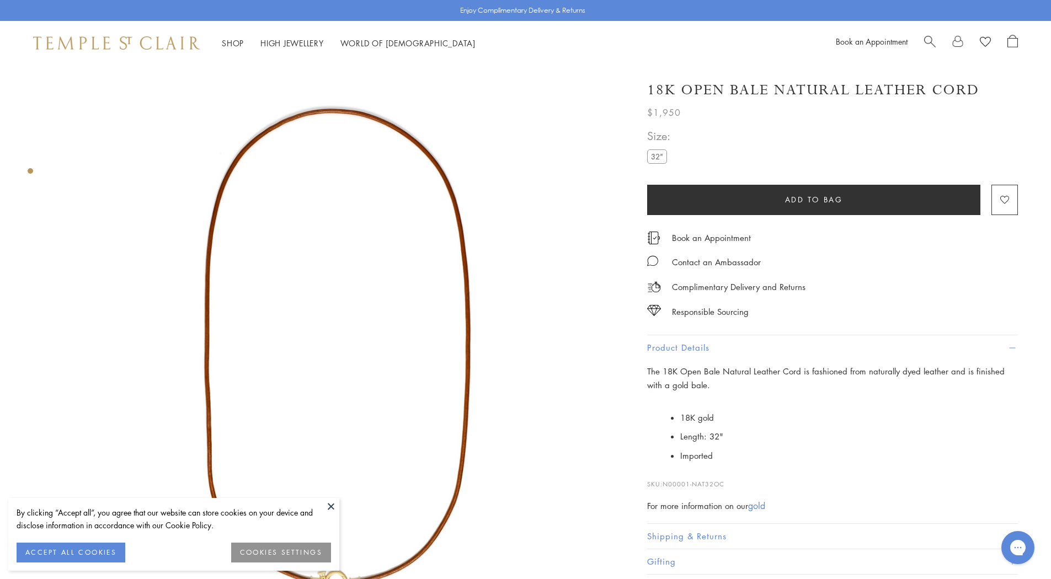
click at [801, 388] on p "The 18K Open Bale Natural Leather Cord is fashioned from naturally dyed leather…" at bounding box center [832, 379] width 371 height 28
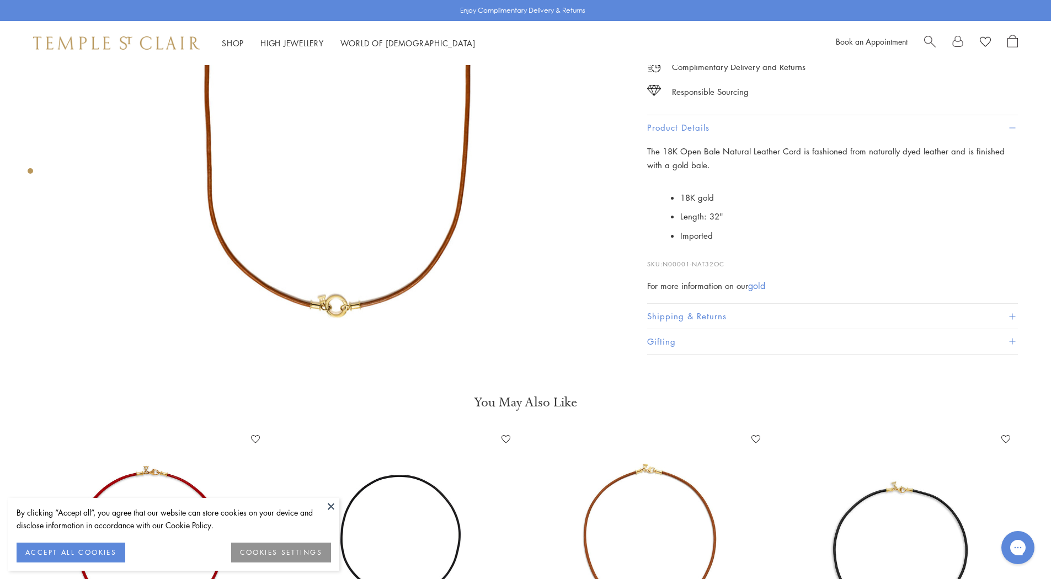
scroll to position [552, 0]
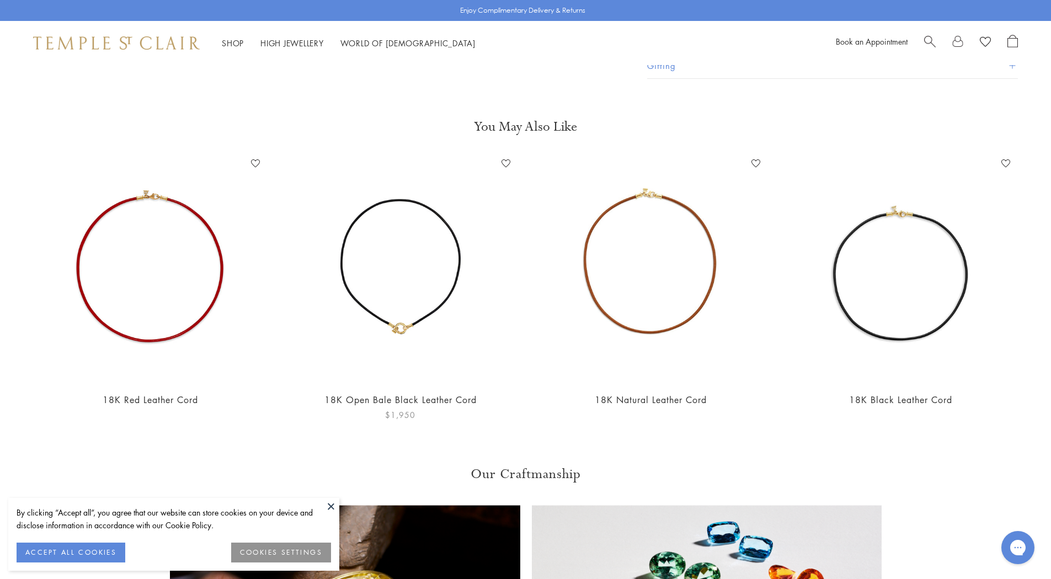
click at [408, 317] on img at bounding box center [400, 269] width 228 height 228
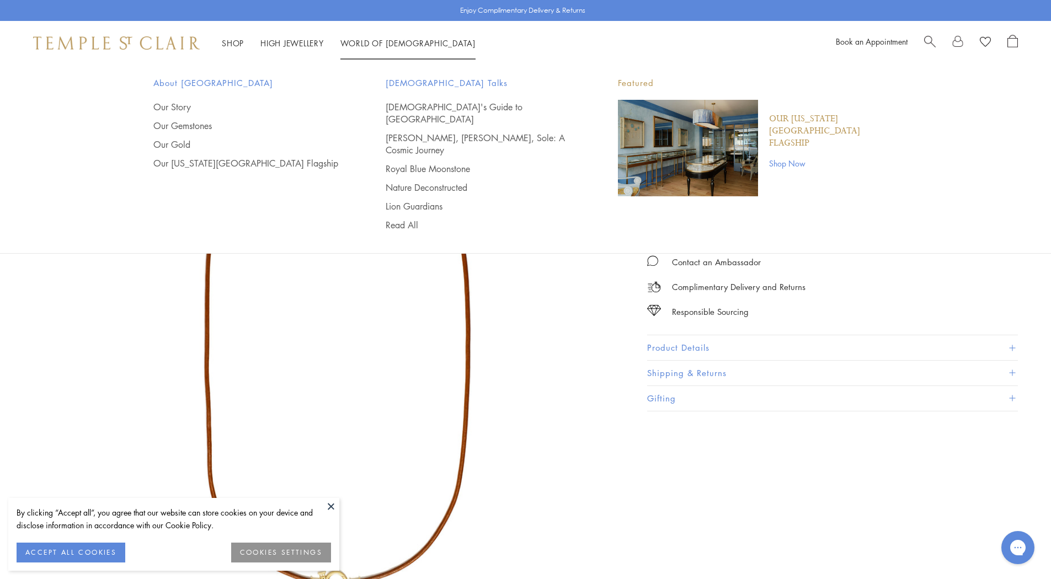
click at [926, 40] on span "Search" at bounding box center [930, 41] width 12 height 12
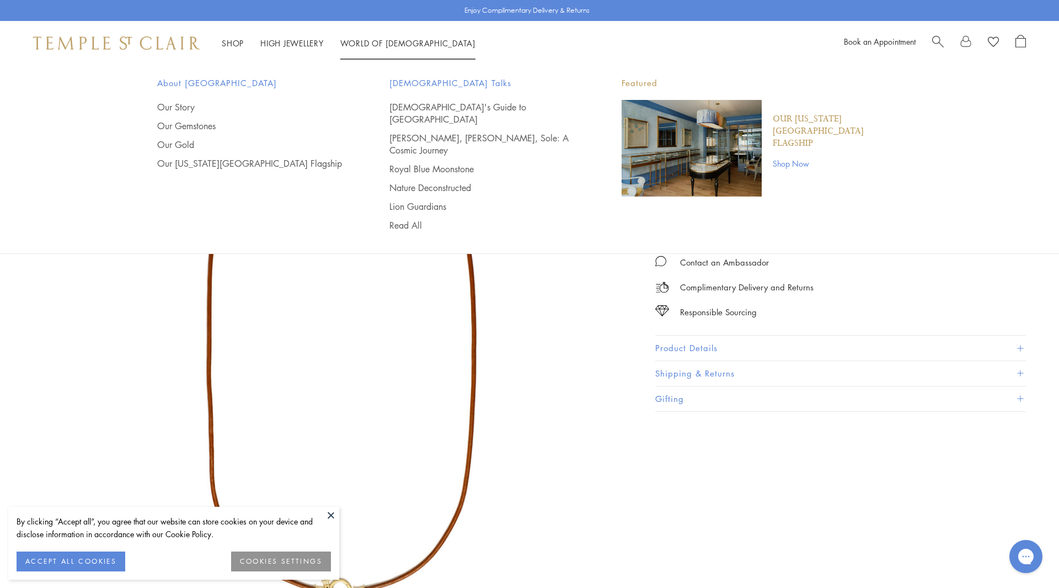
click at [939, 40] on span "Search" at bounding box center [938, 41] width 12 height 12
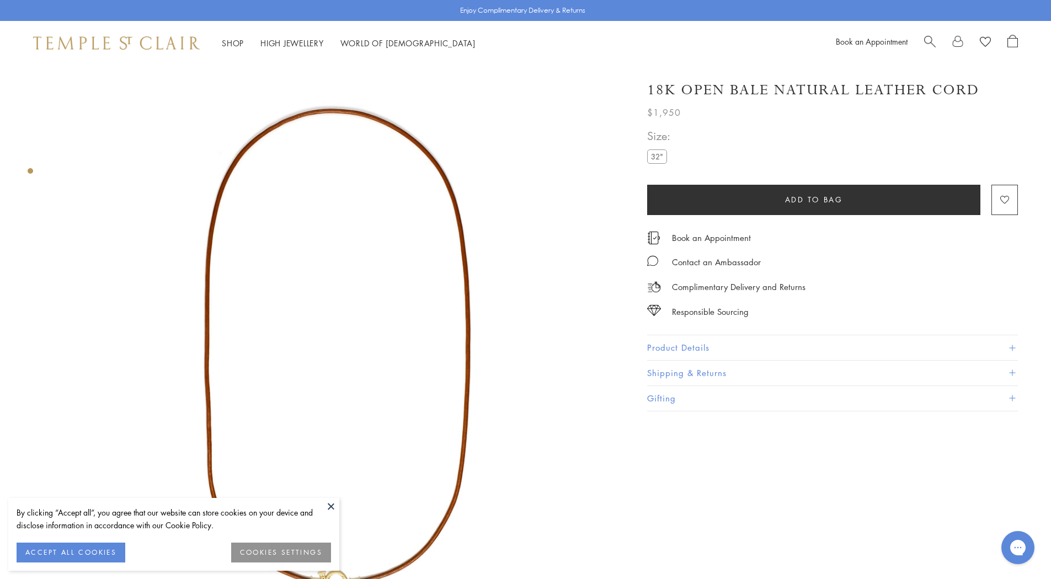
click at [329, 505] on button at bounding box center [331, 506] width 17 height 17
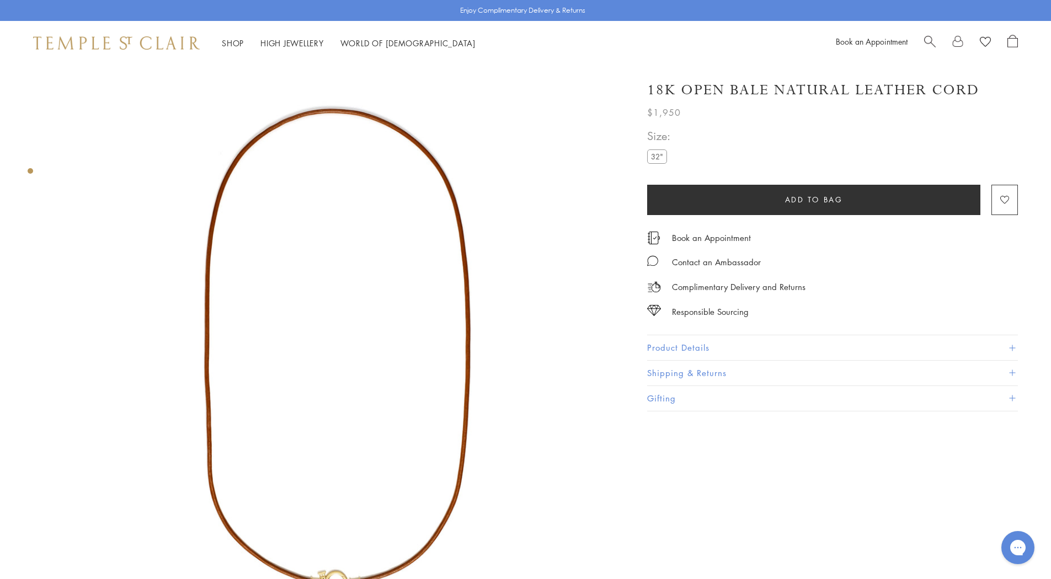
click at [930, 36] on span "Search" at bounding box center [930, 41] width 12 height 12
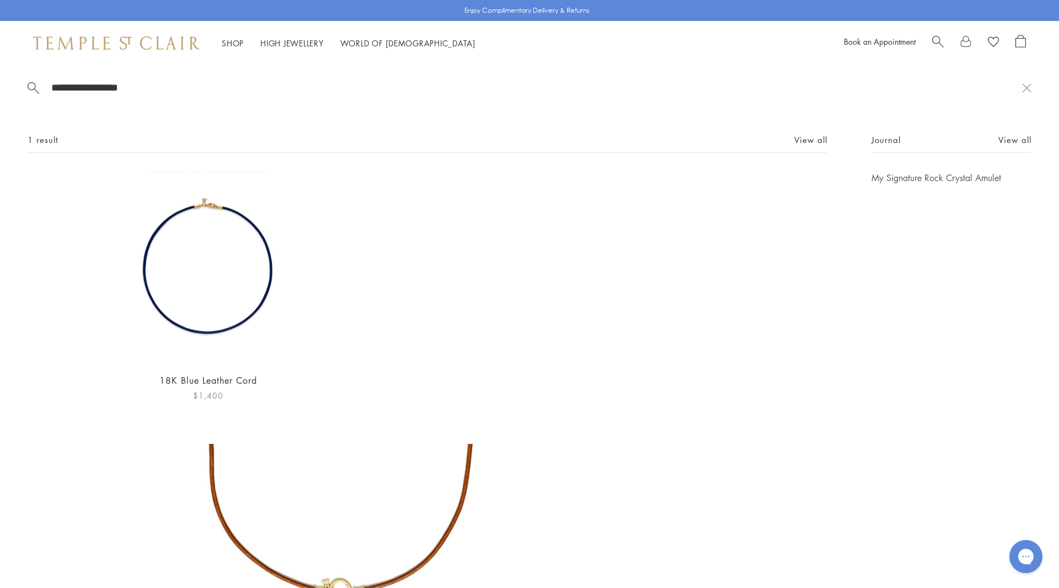
type input "**********"
click at [270, 259] on img at bounding box center [208, 267] width 191 height 191
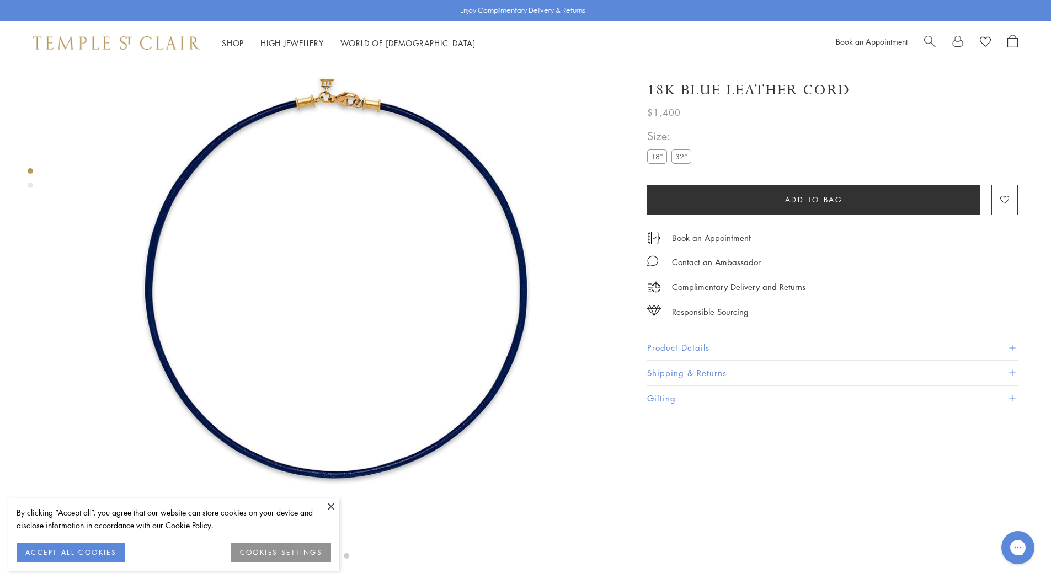
click at [682, 155] on label "32"" at bounding box center [681, 157] width 20 height 14
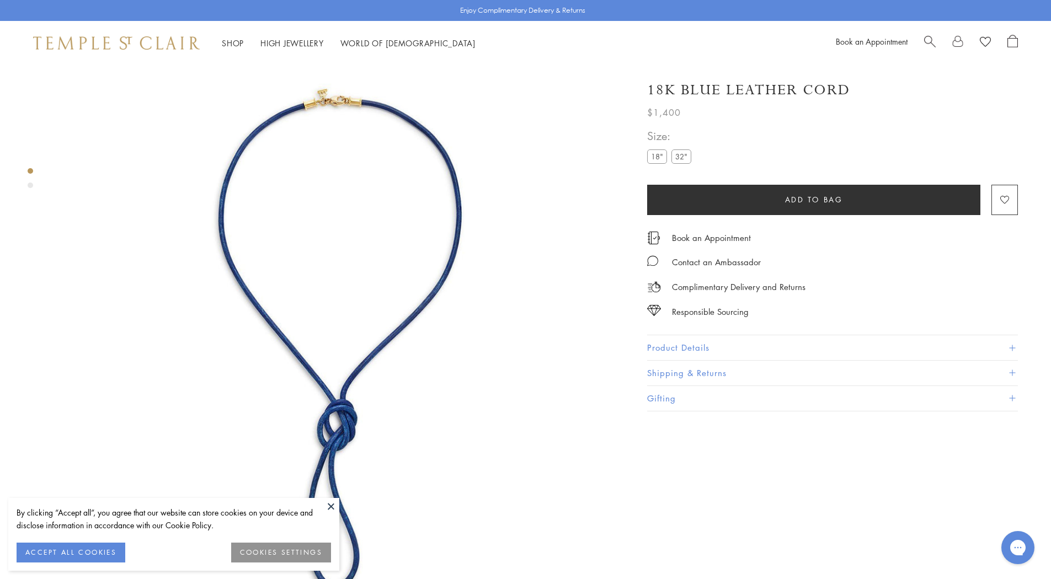
click at [665, 345] on button "Product Details" at bounding box center [832, 347] width 371 height 25
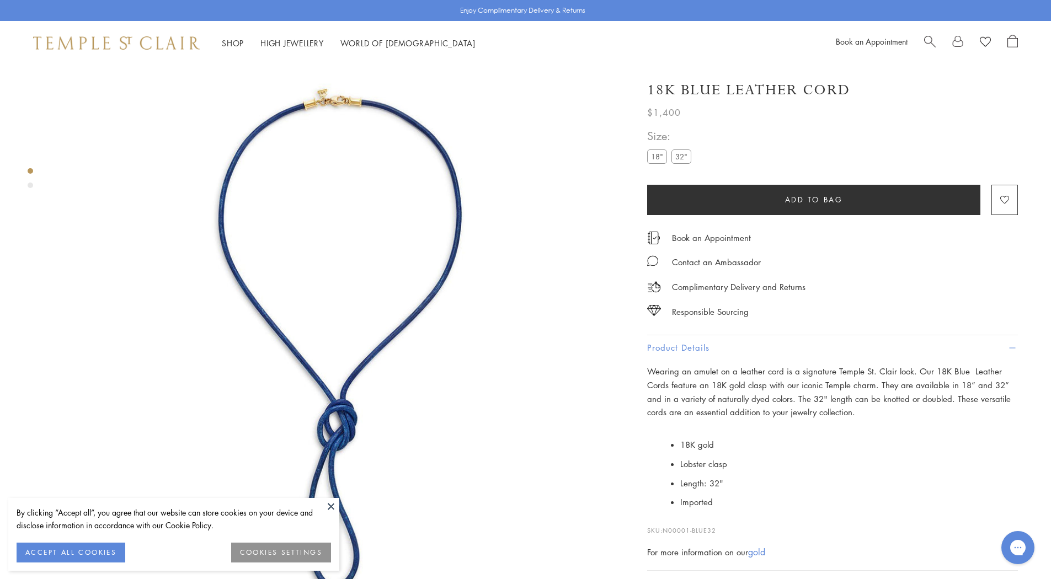
click at [430, 166] on img at bounding box center [338, 348] width 566 height 566
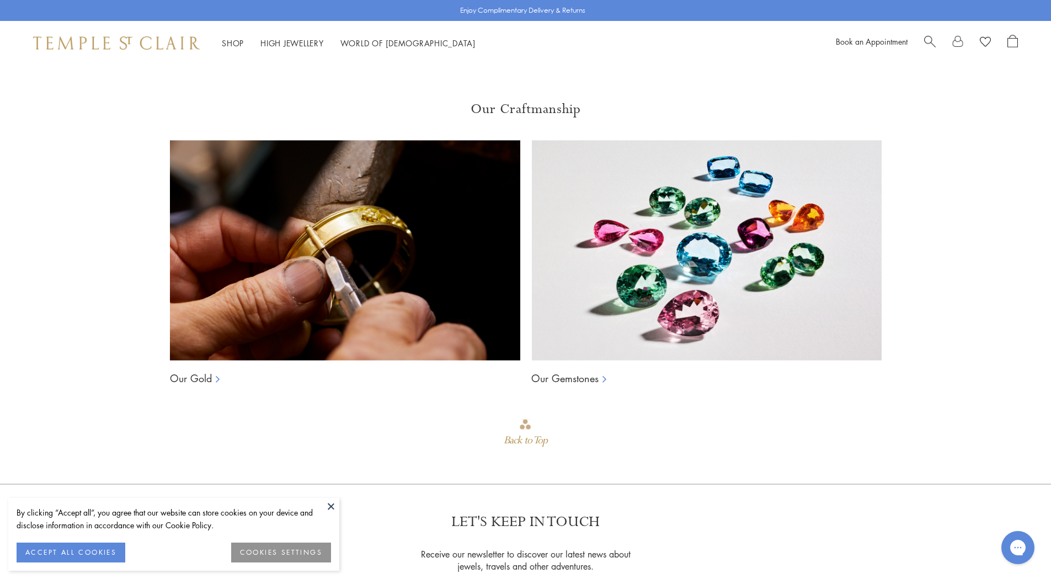
scroll to position [1159, 0]
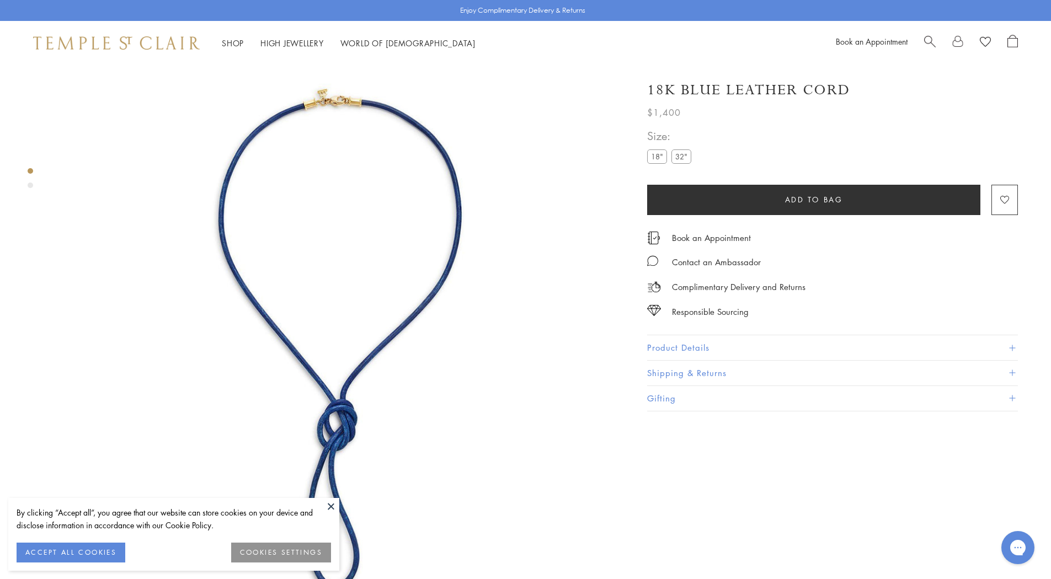
click at [333, 506] on button at bounding box center [331, 506] width 17 height 17
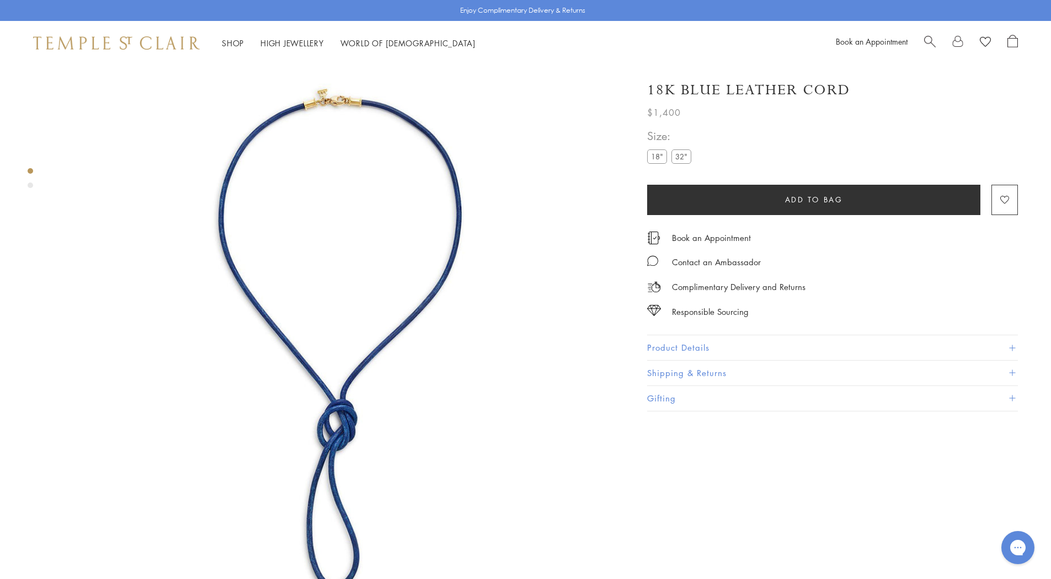
click at [930, 38] on span "Search" at bounding box center [930, 41] width 12 height 12
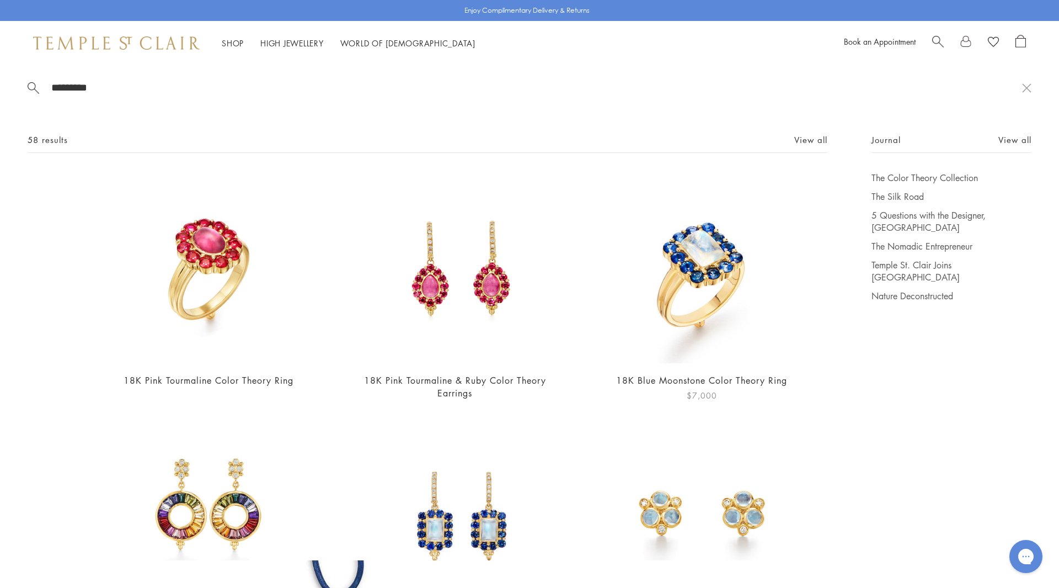
type input "*********"
click at [712, 252] on img at bounding box center [701, 267] width 191 height 191
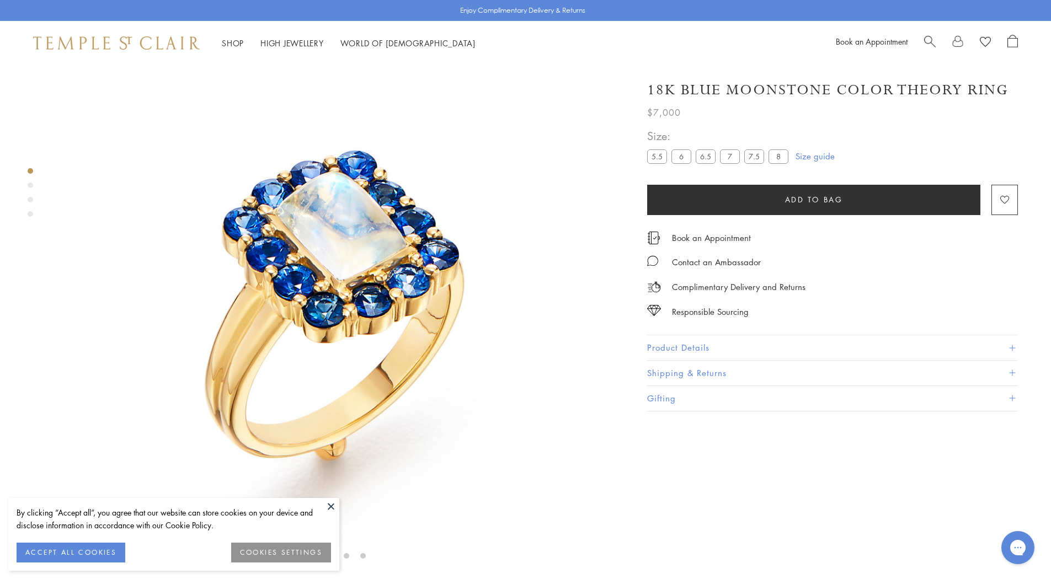
click at [689, 345] on button "Product Details" at bounding box center [832, 347] width 371 height 25
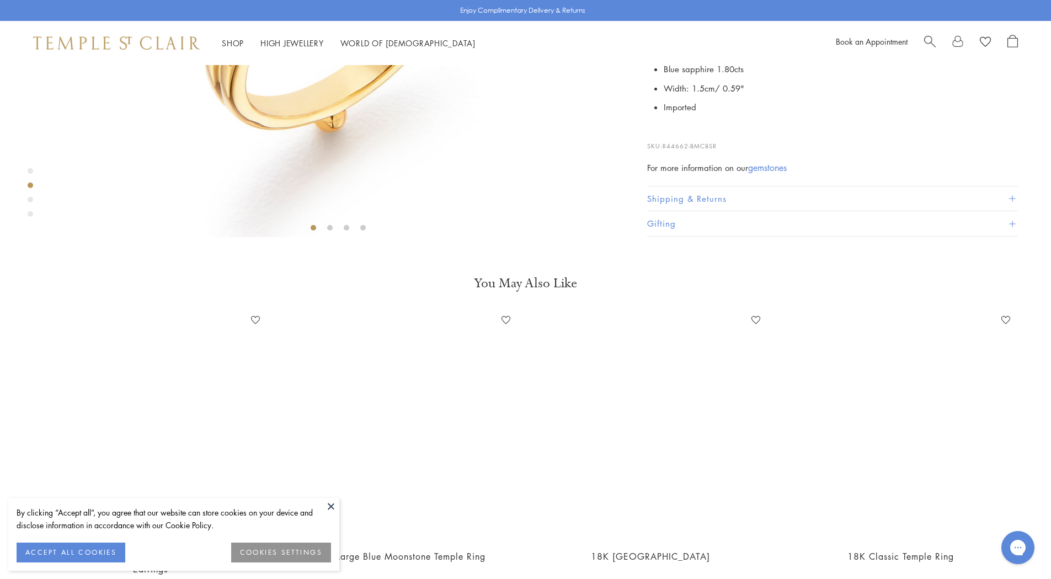
scroll to position [396, 0]
click at [329, 506] on button at bounding box center [331, 506] width 17 height 17
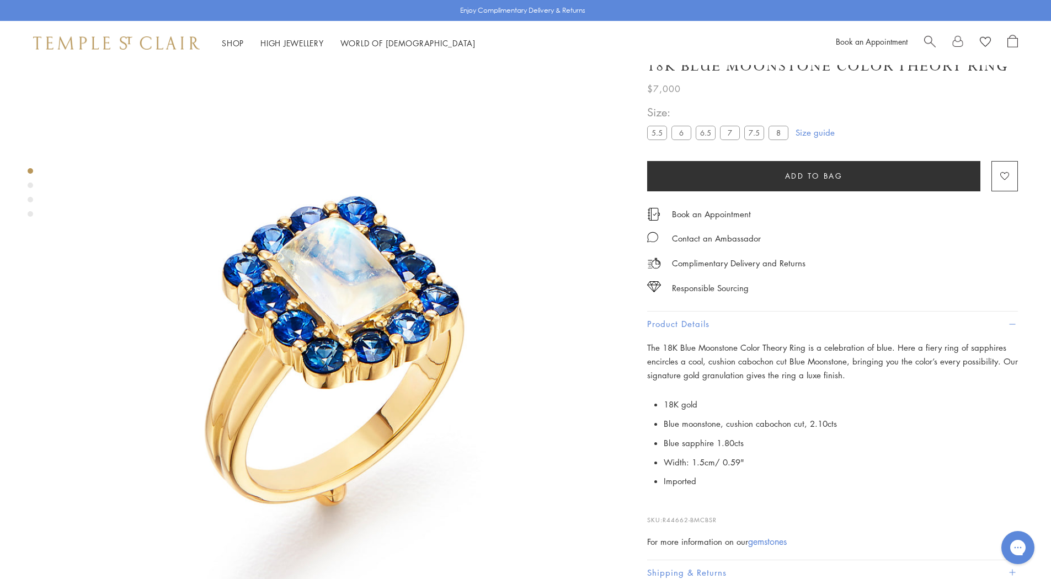
scroll to position [0, 0]
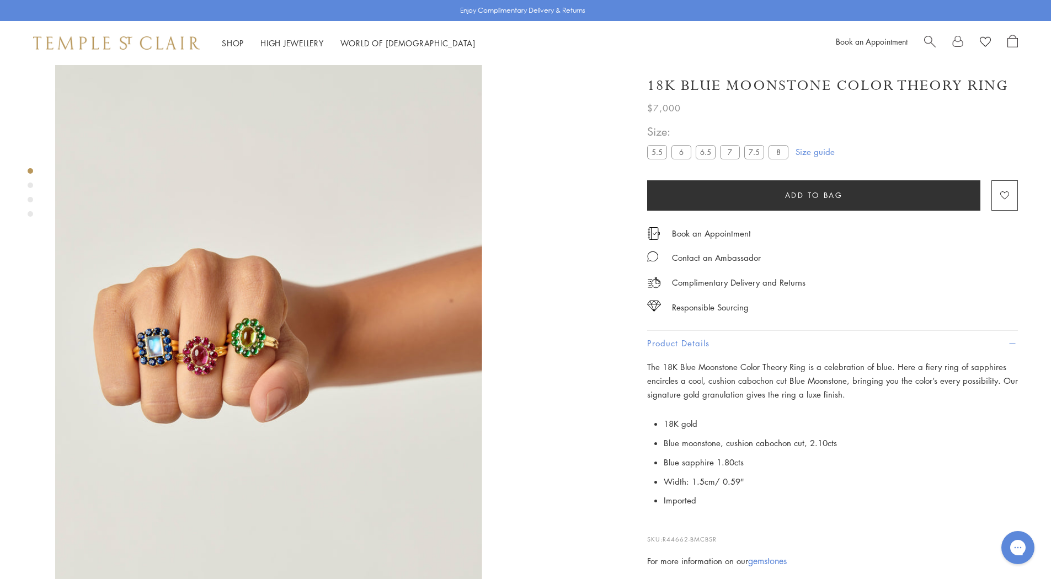
click at [515, 189] on img at bounding box center [765, 348] width 566 height 566
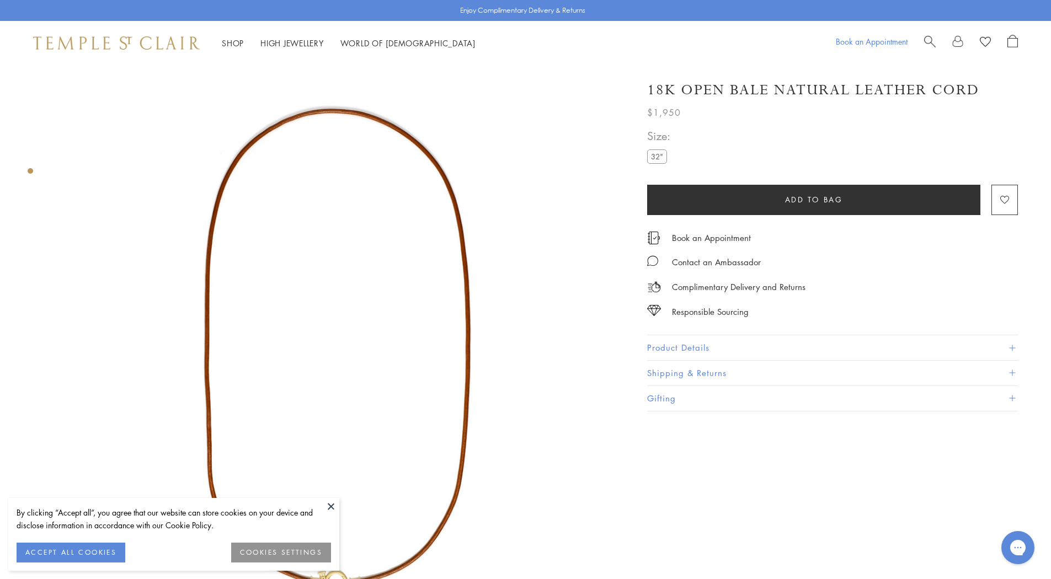
drag, startPoint x: 931, startPoint y: 40, endPoint x: 905, endPoint y: 42, distance: 26.0
click at [931, 40] on span "Search" at bounding box center [930, 41] width 12 height 12
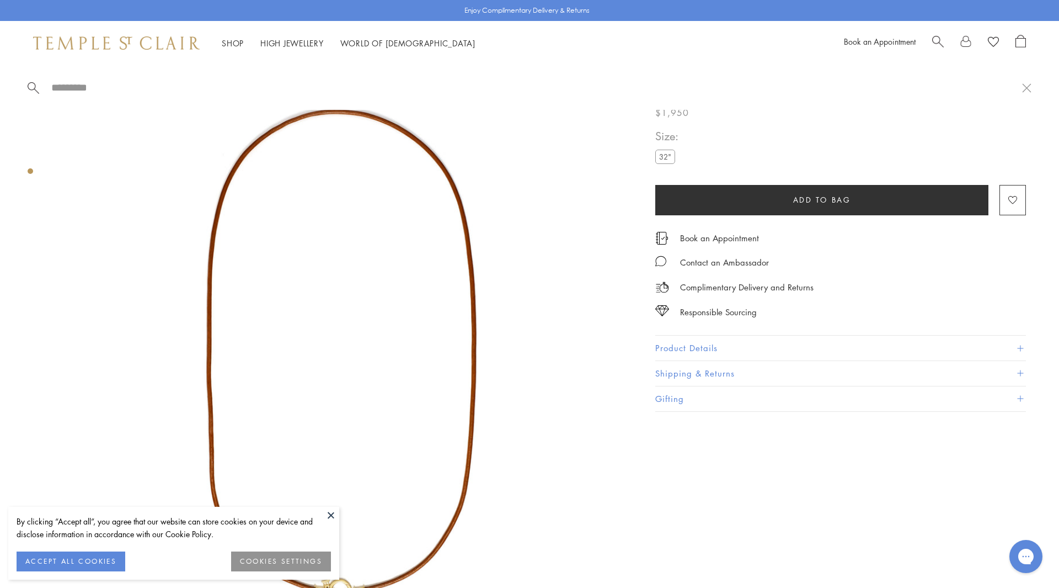
click at [62, 84] on input "search" at bounding box center [536, 87] width 972 height 13
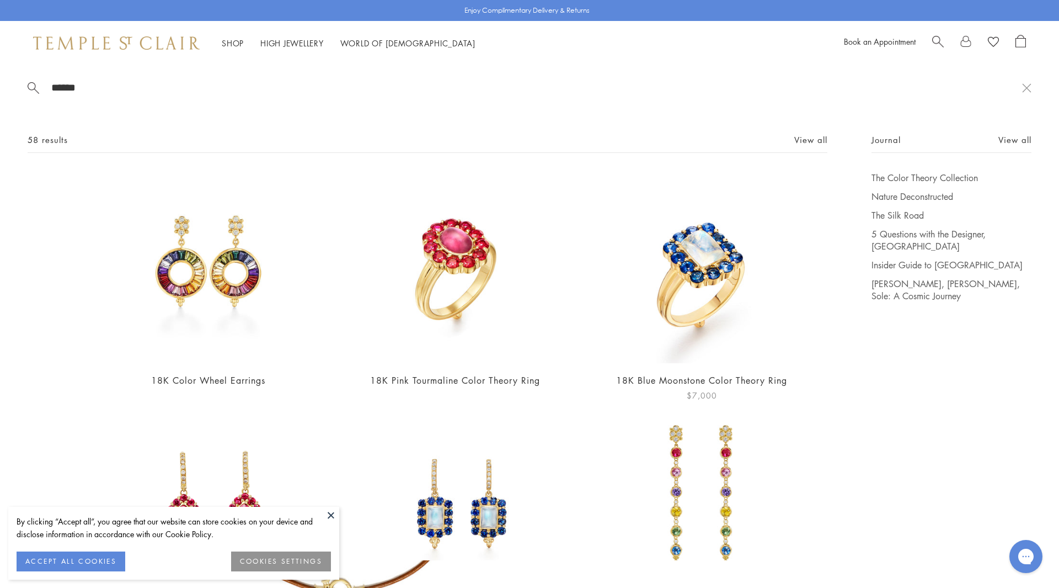
type input "*****"
click at [712, 250] on img at bounding box center [701, 267] width 191 height 191
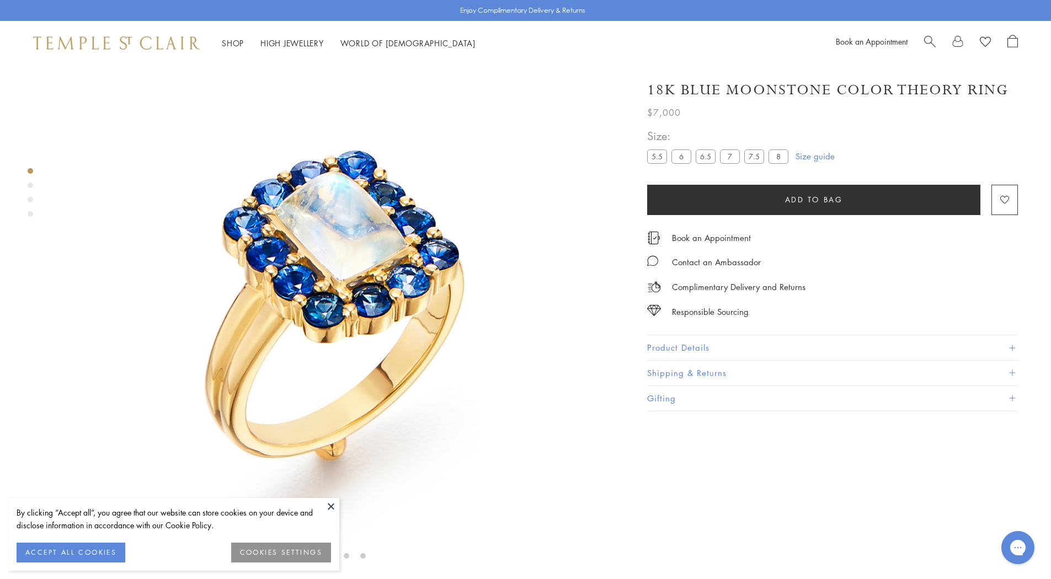
click at [333, 505] on button at bounding box center [331, 506] width 17 height 17
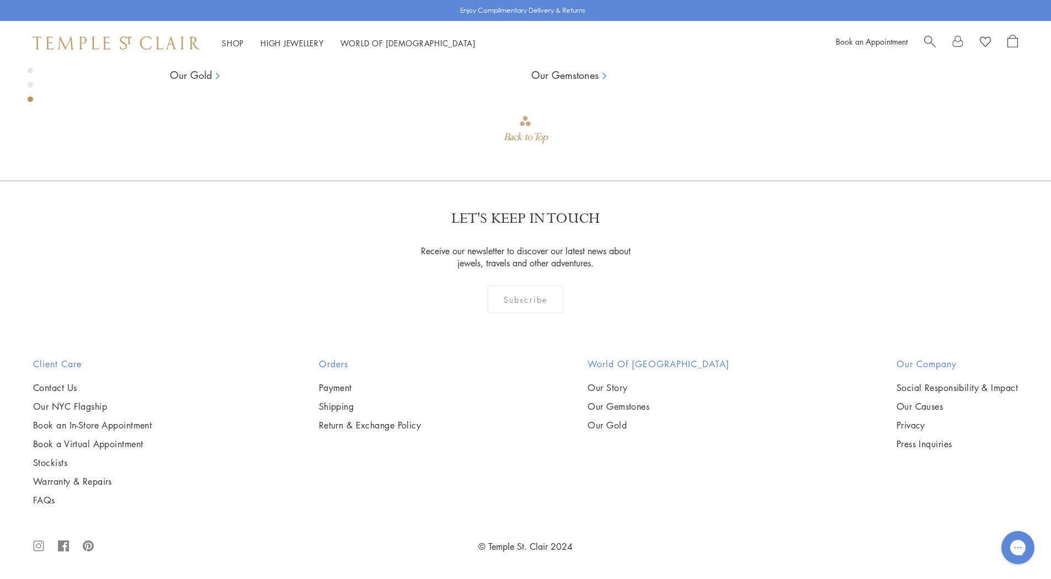
scroll to position [2272, 0]
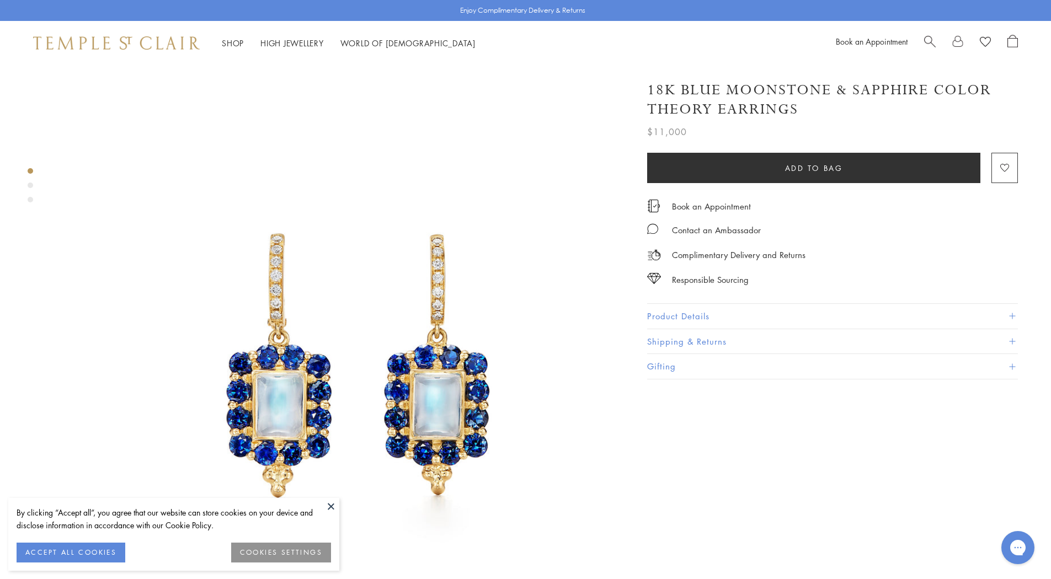
click at [333, 504] on button at bounding box center [331, 506] width 17 height 17
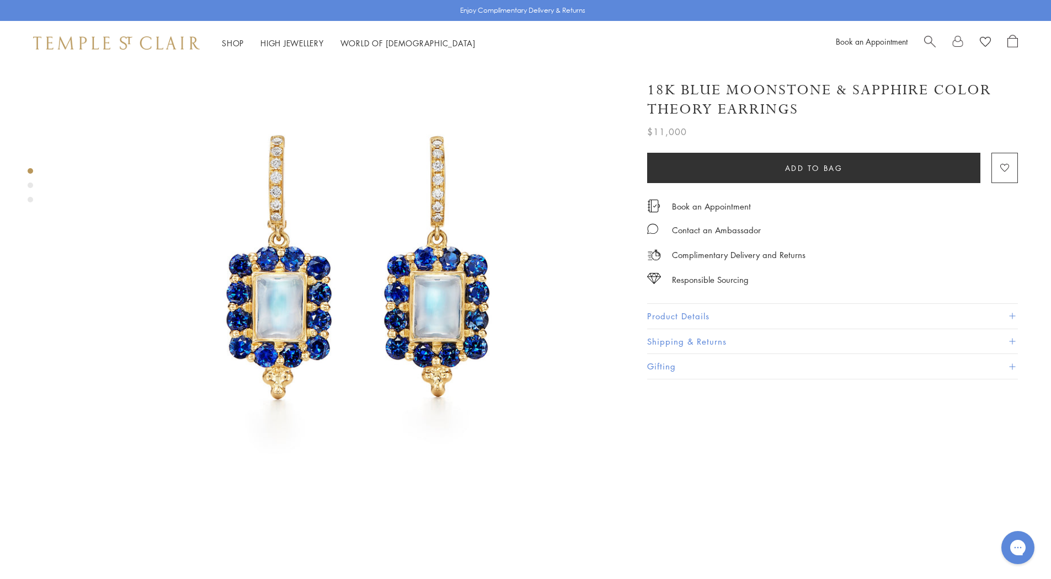
scroll to position [110, 0]
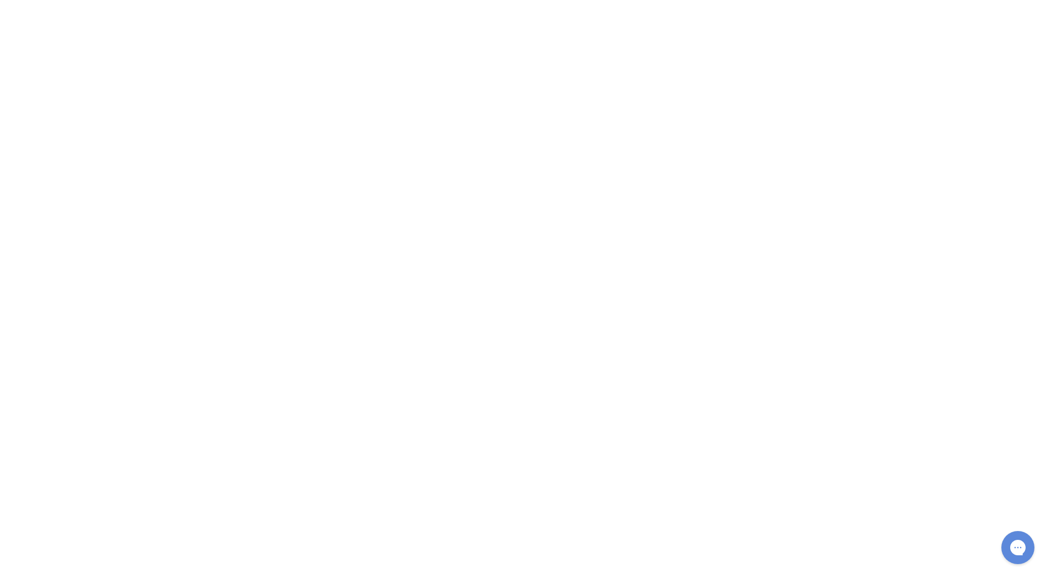
scroll to position [386, 0]
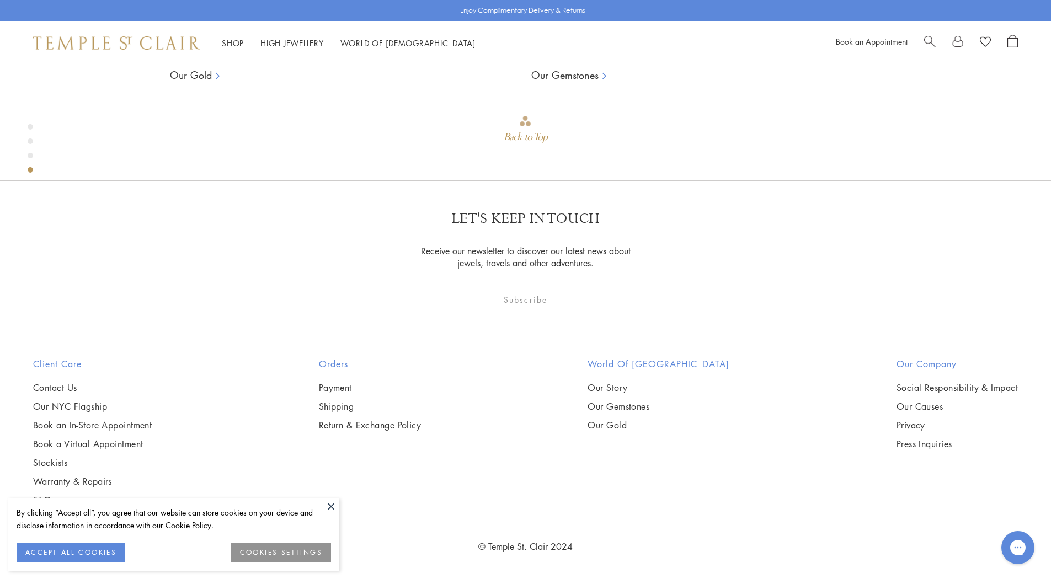
scroll to position [2262, 0]
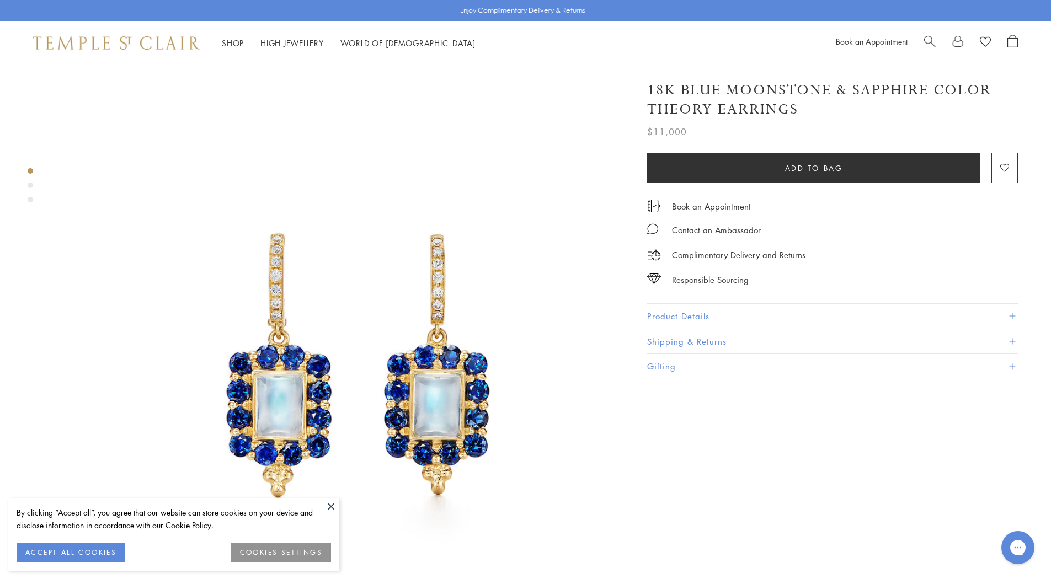
click at [67, 549] on button "ACCEPT ALL COOKIES" at bounding box center [71, 553] width 109 height 20
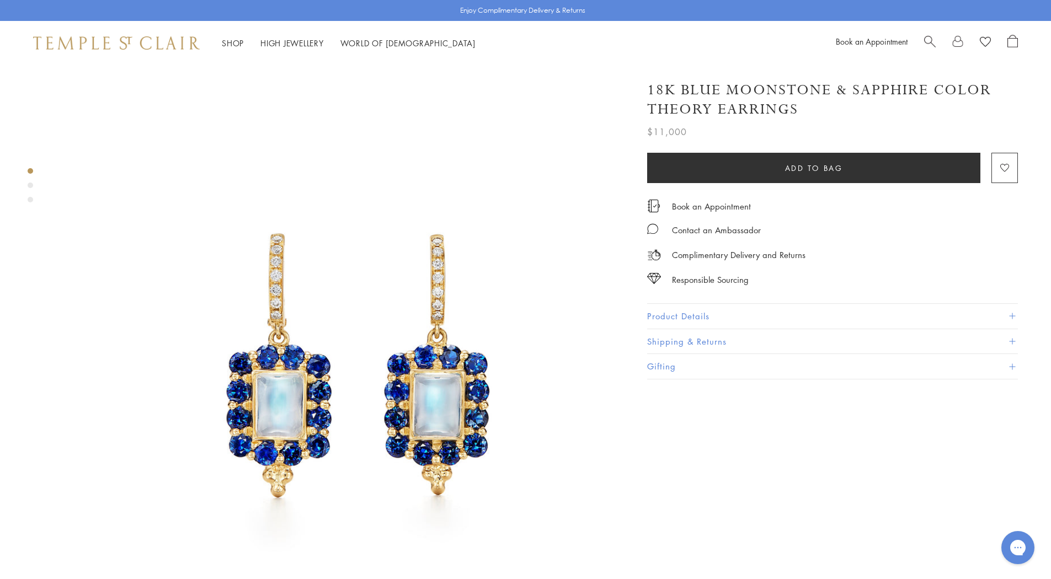
click at [929, 39] on span "Search" at bounding box center [930, 41] width 12 height 12
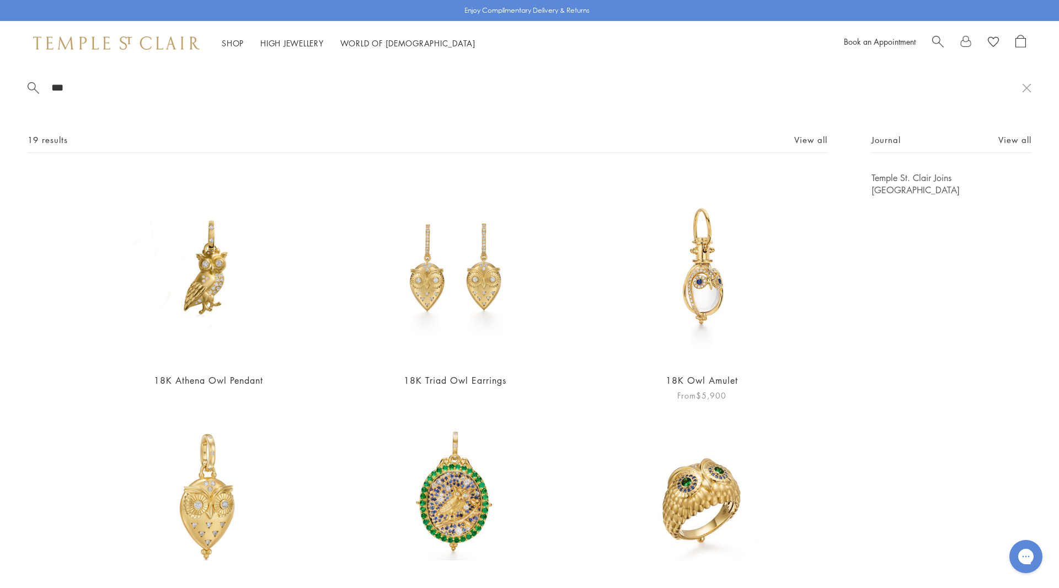
type input "***"
click at [706, 281] on img at bounding box center [701, 267] width 191 height 191
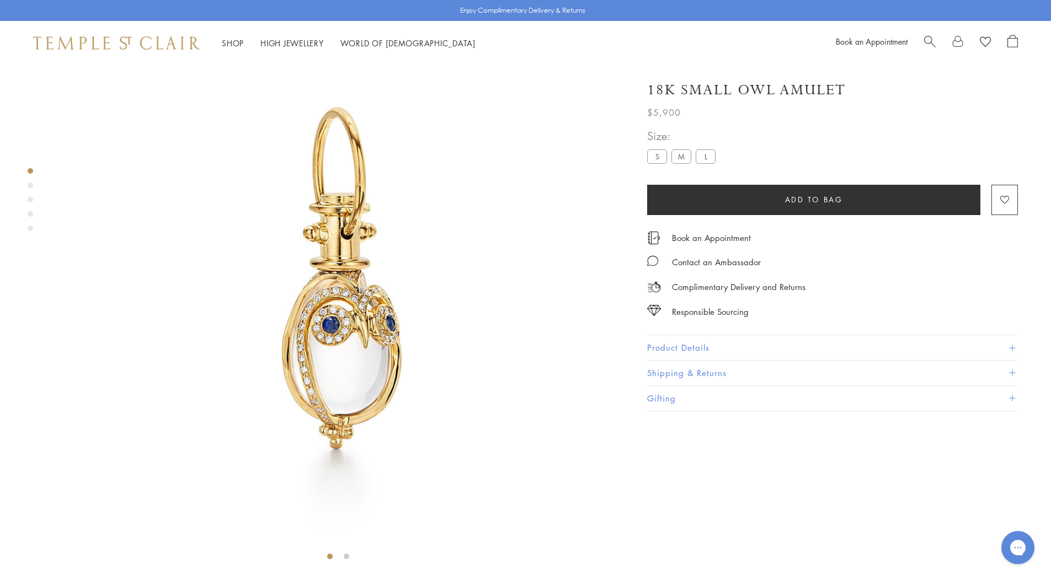
click at [705, 157] on label "L" at bounding box center [706, 157] width 20 height 14
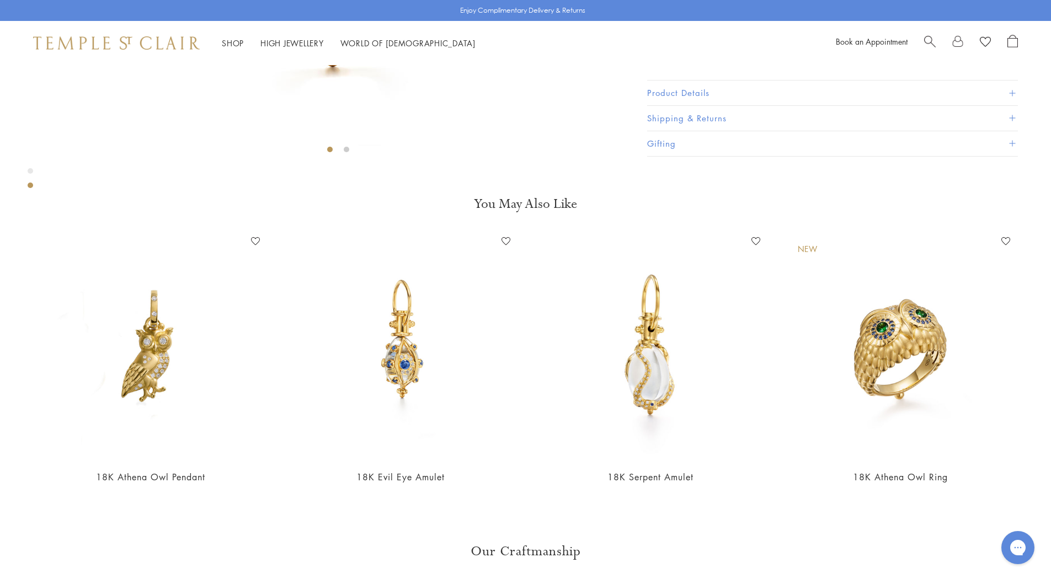
scroll to position [396, 0]
